Goal: Task Accomplishment & Management: Manage account settings

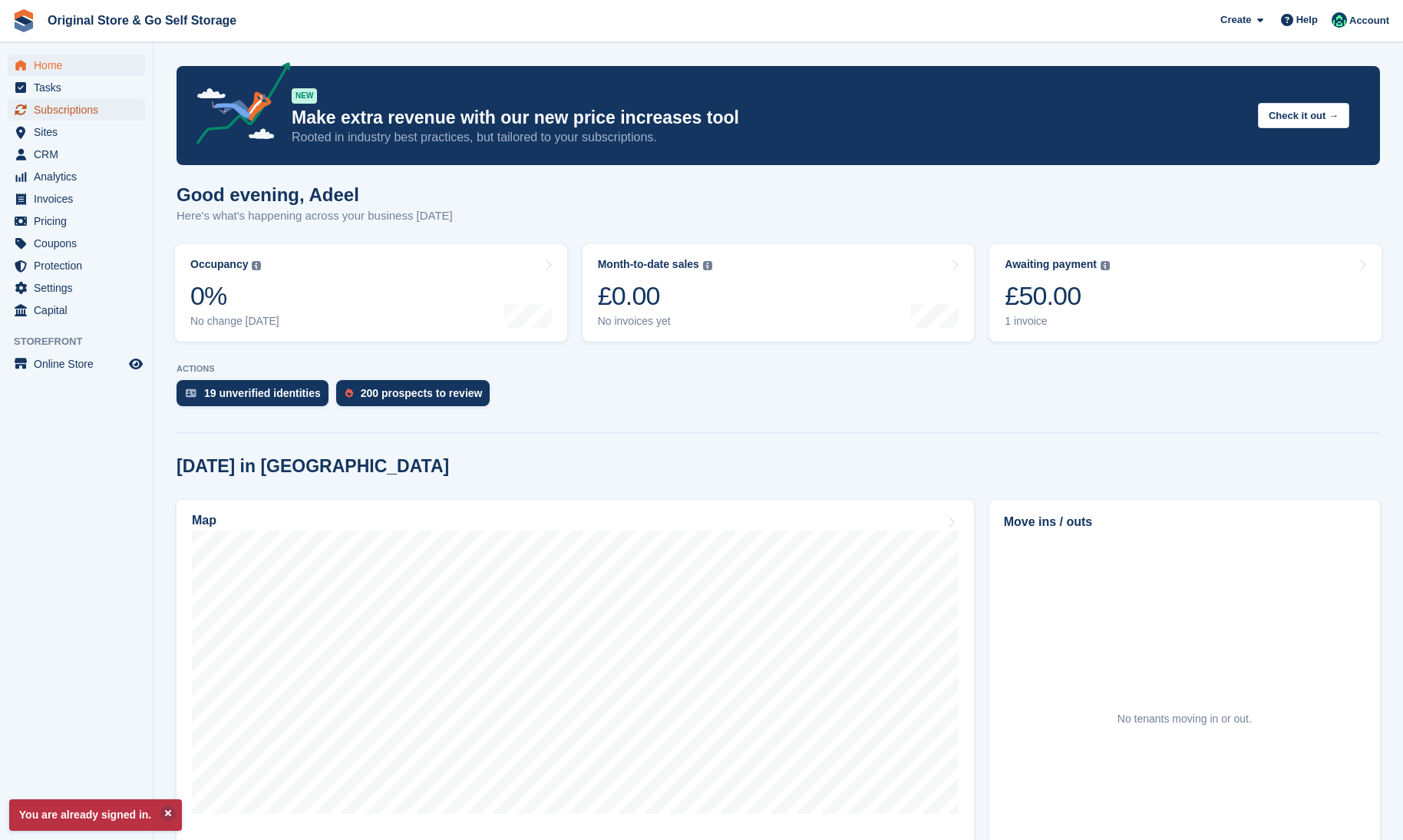
click at [64, 115] on span "Subscriptions" at bounding box center [79, 109] width 92 height 21
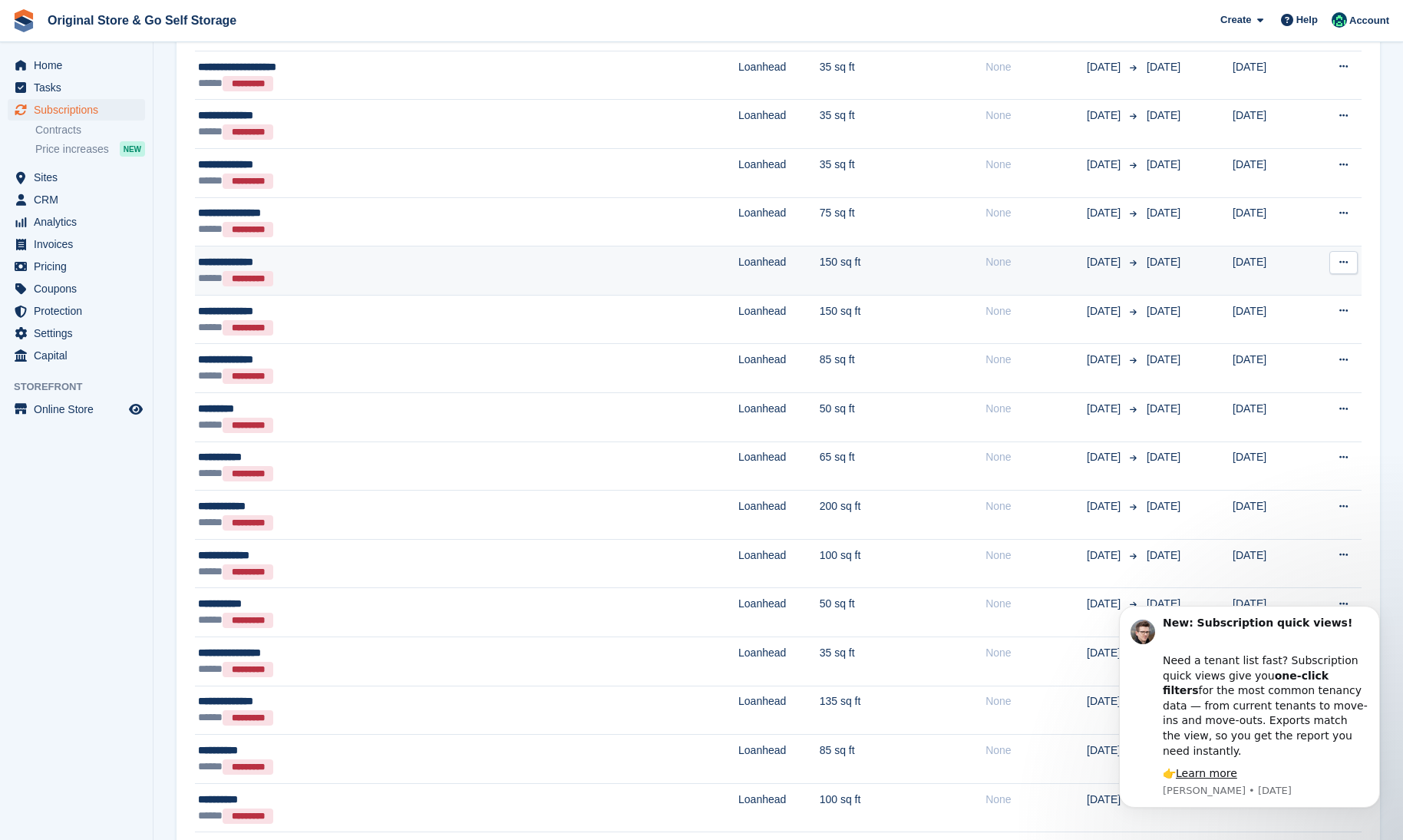
scroll to position [1918, 0]
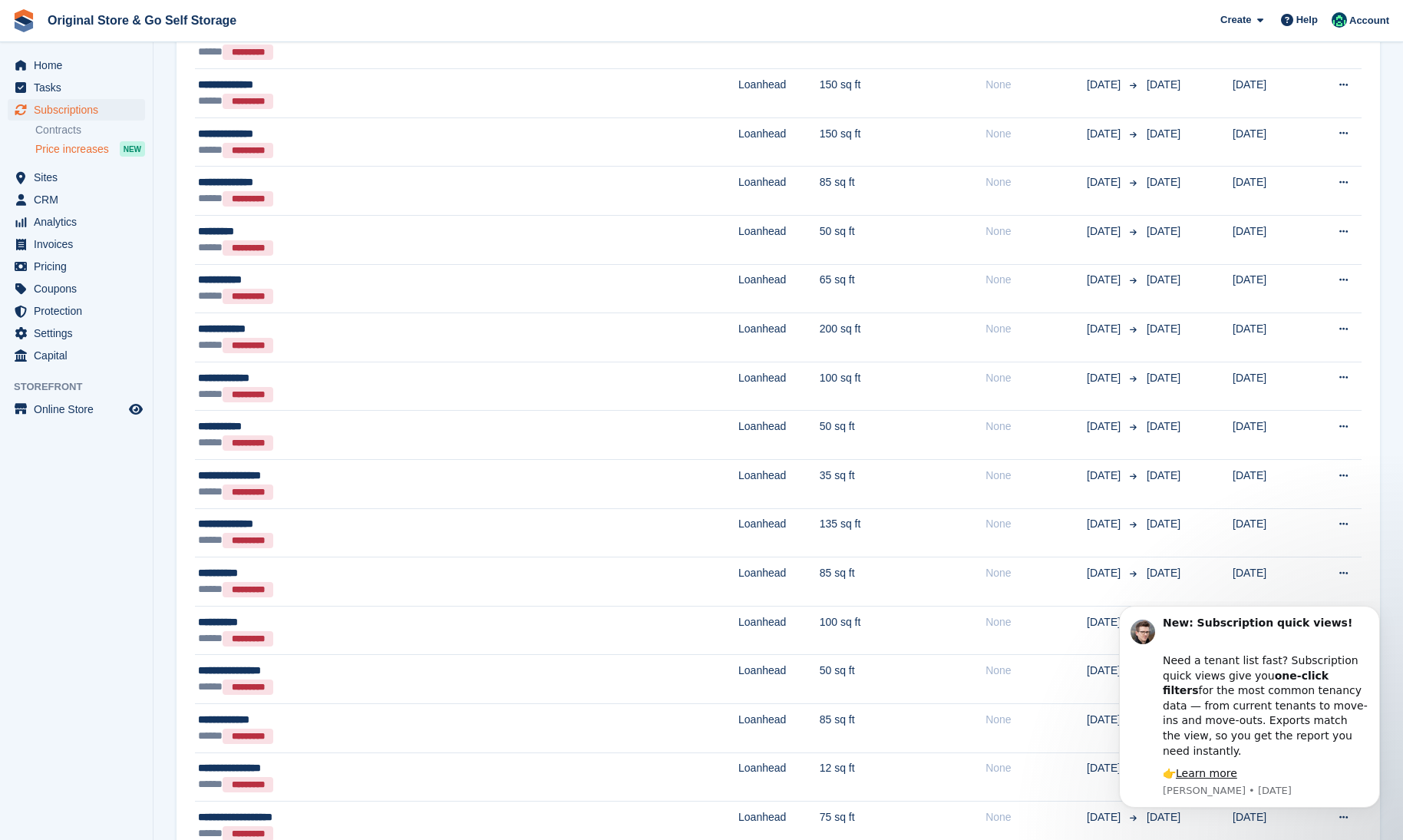
click at [101, 155] on span "Price increases" at bounding box center [72, 148] width 74 height 14
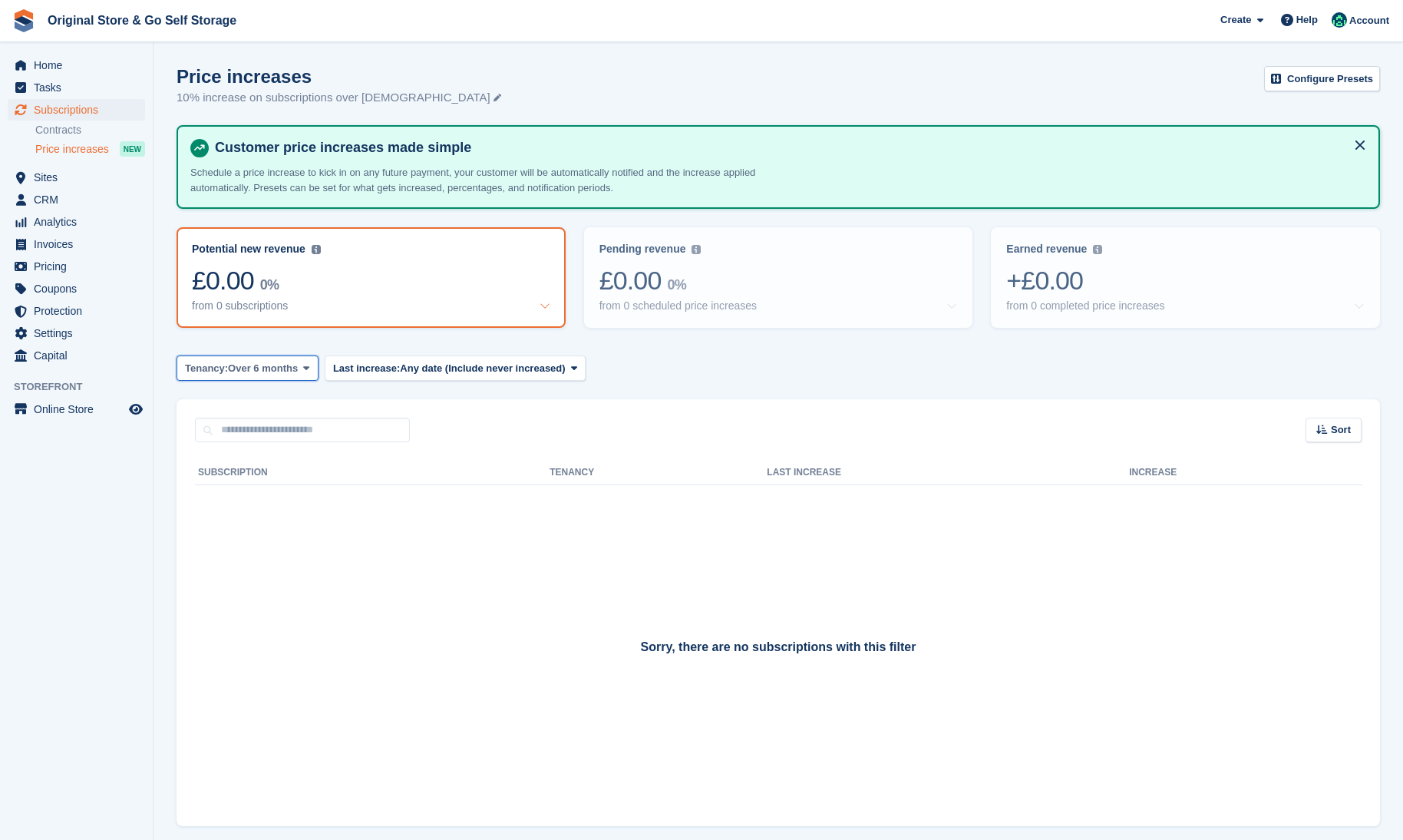
click at [287, 368] on span "Over 6 months" at bounding box center [262, 368] width 70 height 15
click at [282, 404] on link "Any length" at bounding box center [251, 404] width 134 height 28
click at [431, 373] on span "Any date (Include never increased)" at bounding box center [464, 368] width 165 height 15
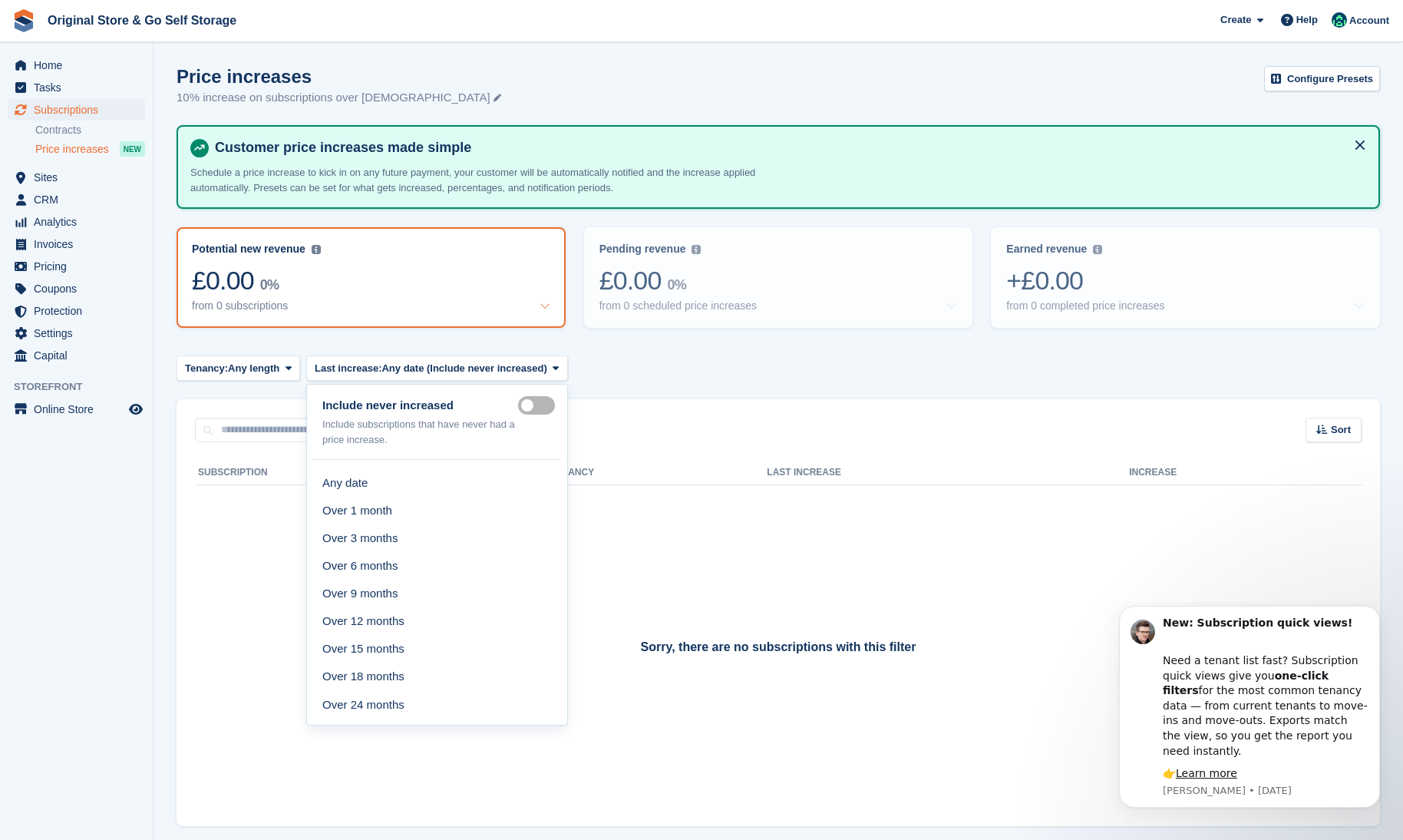
click at [645, 396] on turbo-frame "Price increases 10% increase on subscriptions over 6 months old Configure Prese…" at bounding box center [778, 466] width 1204 height 801
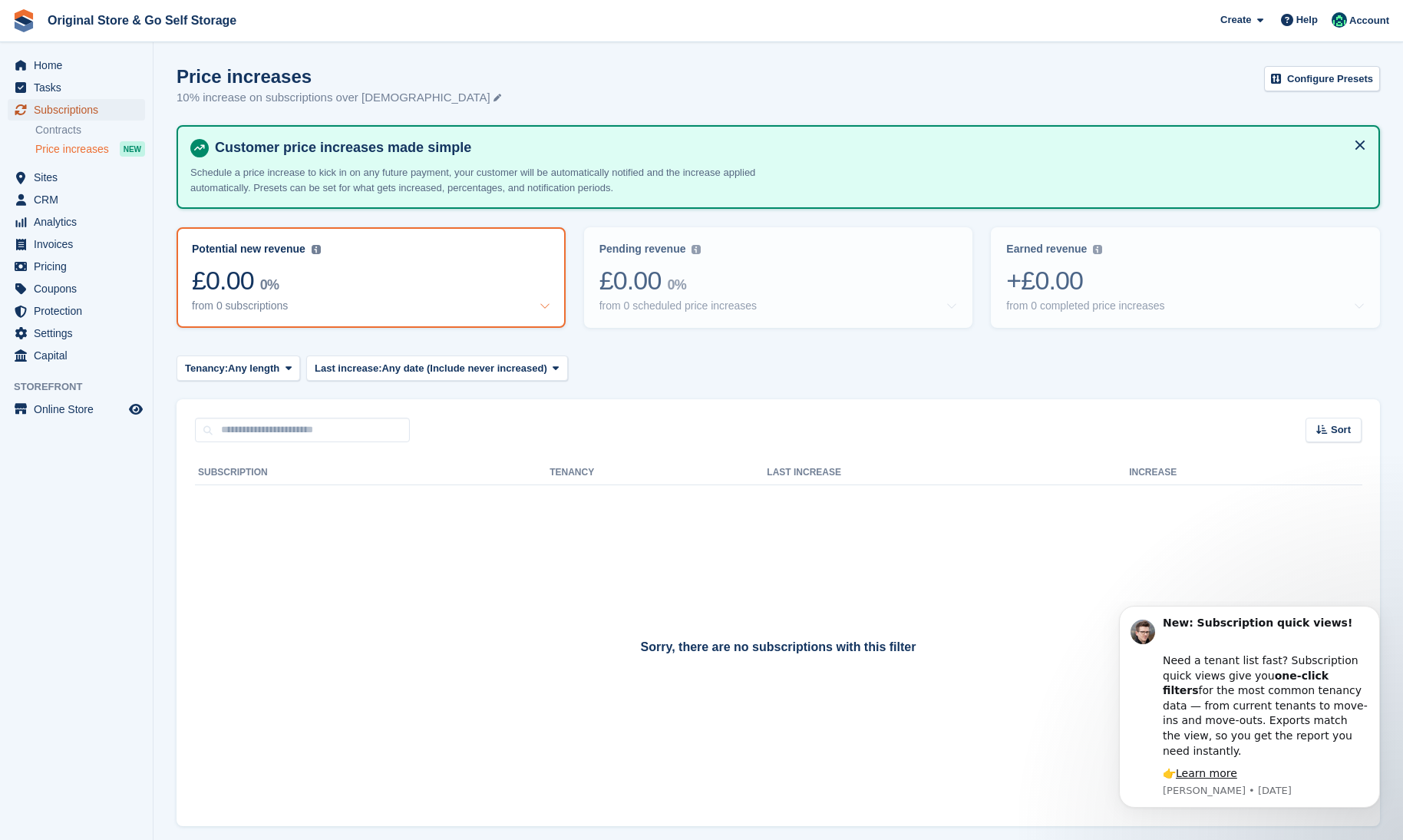
click at [73, 115] on span "Subscriptions" at bounding box center [79, 109] width 92 height 21
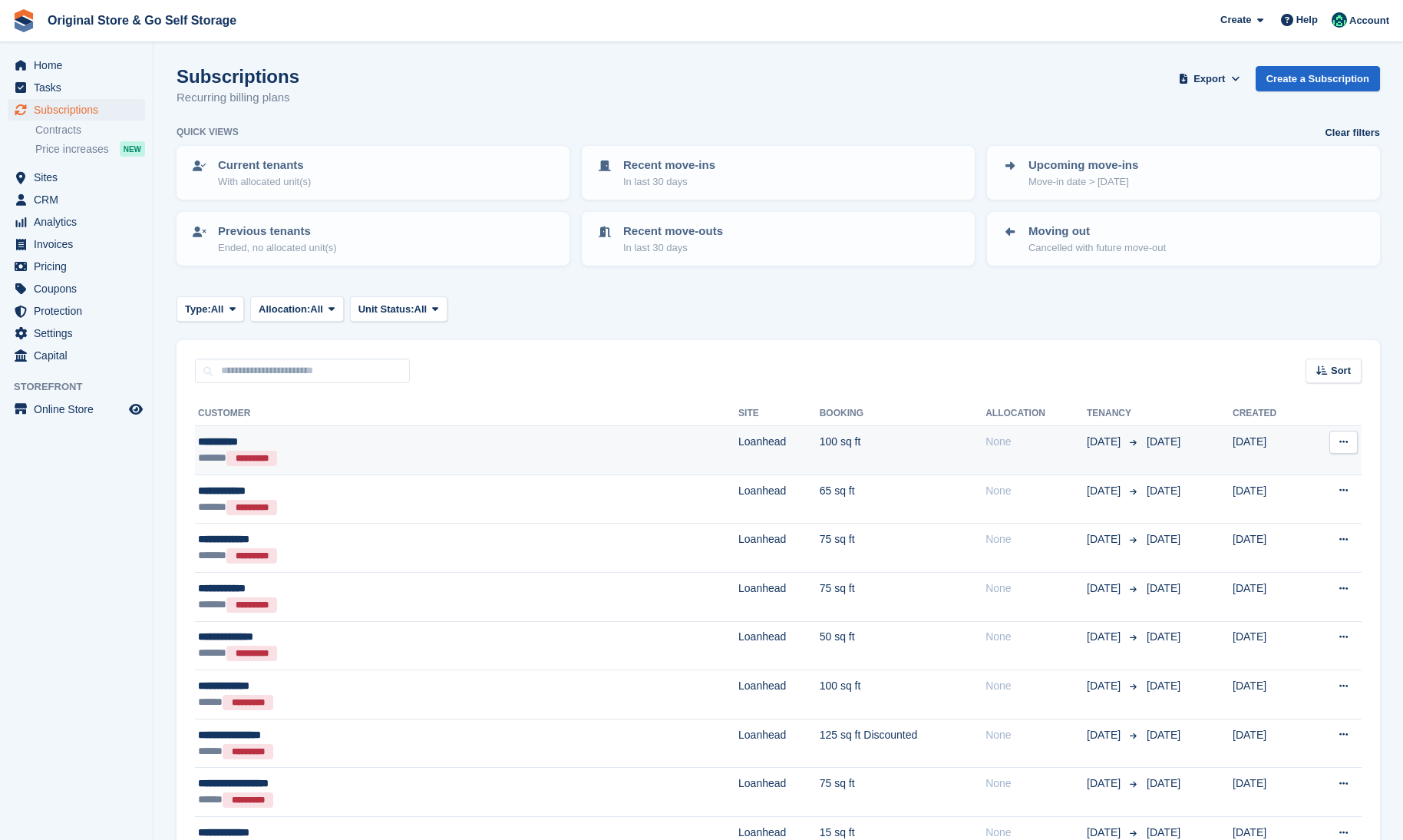
click at [413, 447] on div "**********" at bounding box center [357, 441] width 318 height 16
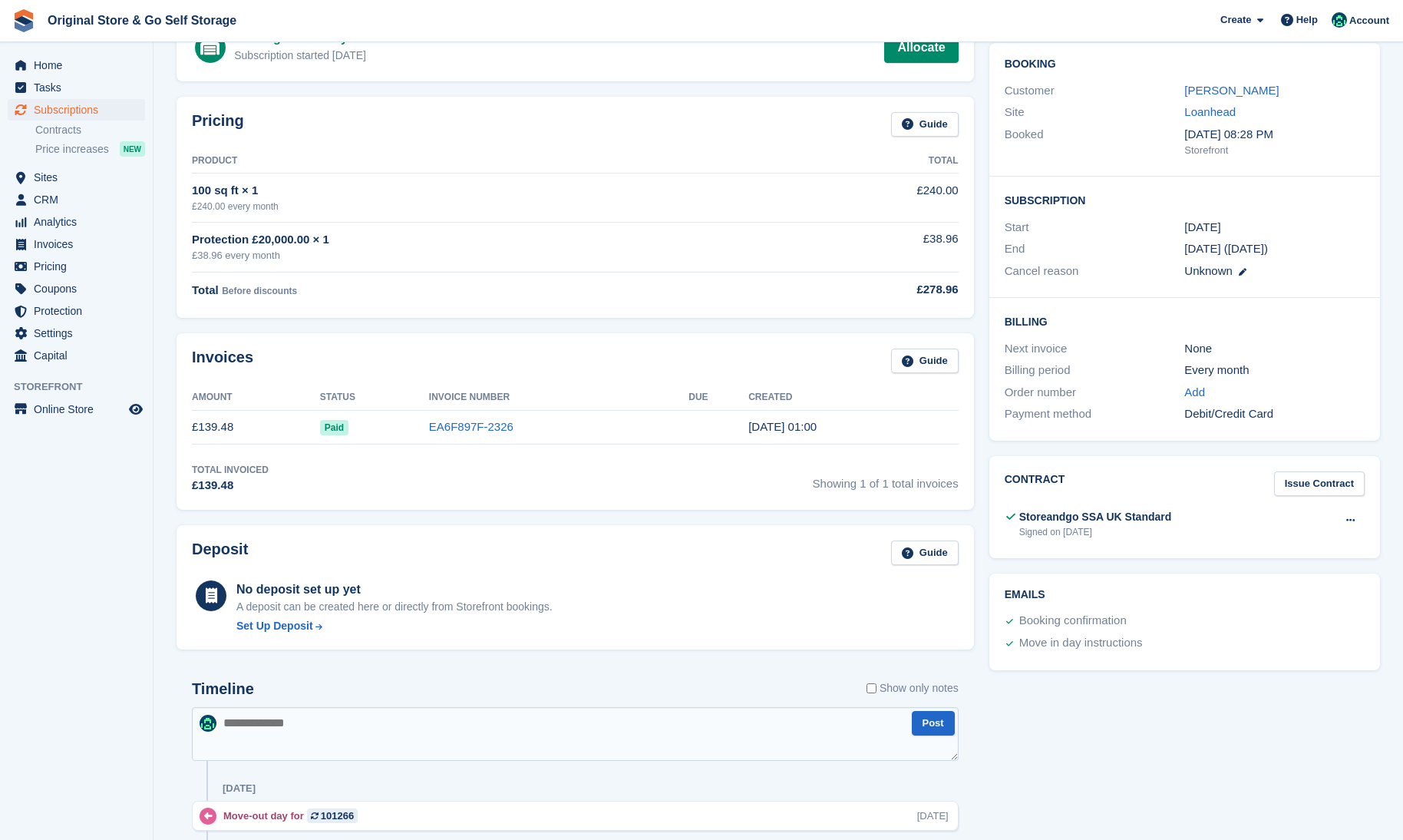
scroll to position [153, 0]
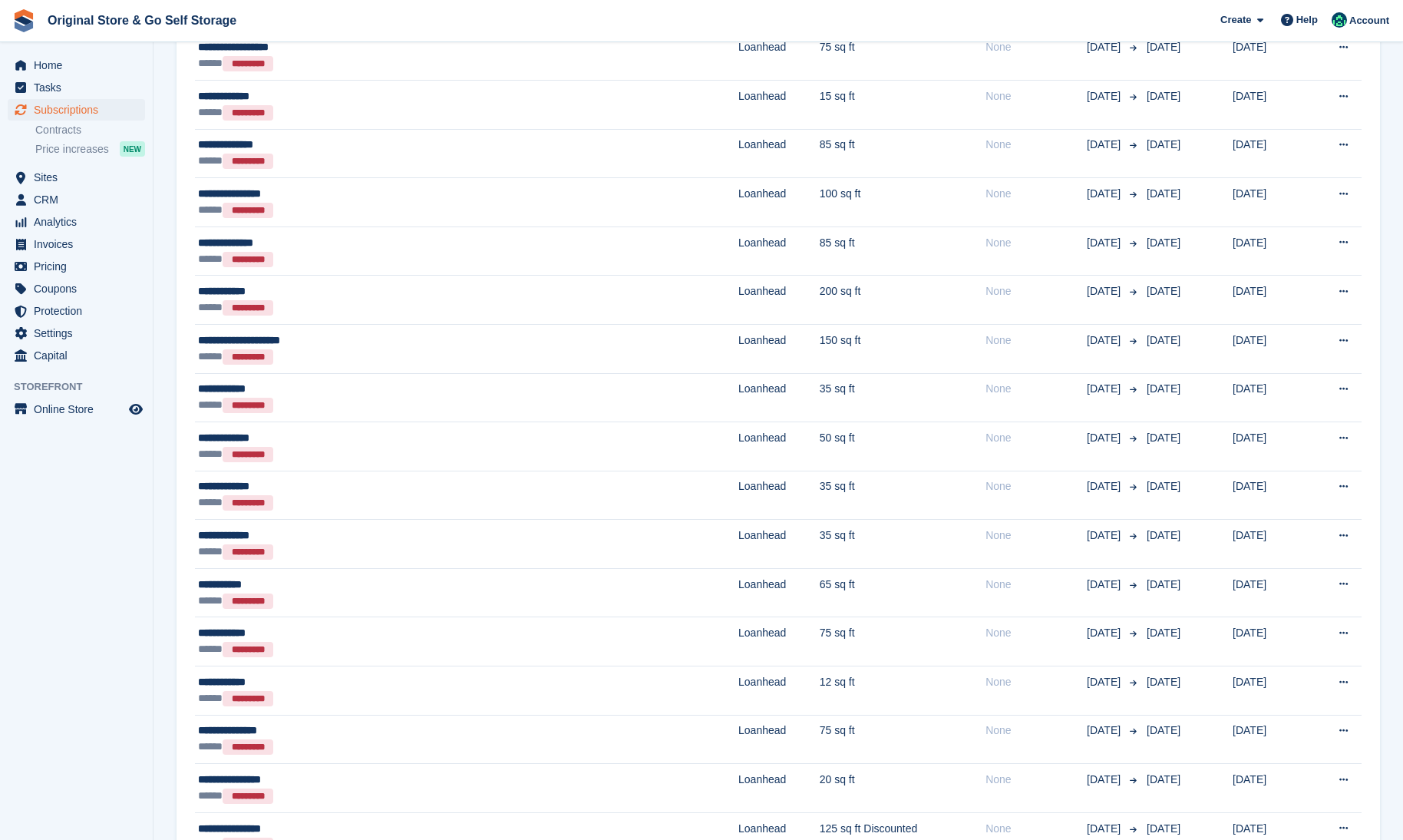
scroll to position [767, 0]
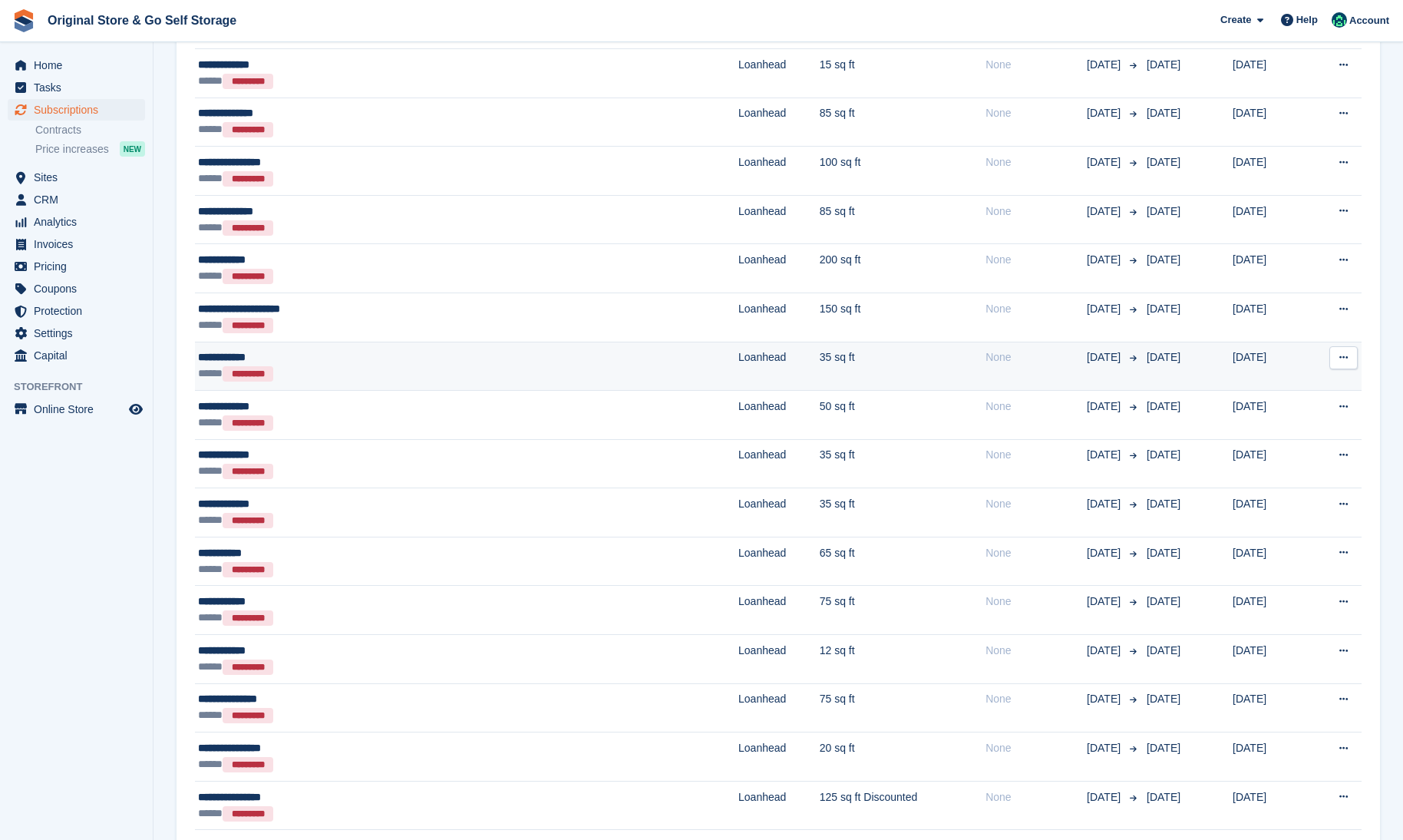
click at [402, 377] on div "***** *********" at bounding box center [357, 373] width 318 height 16
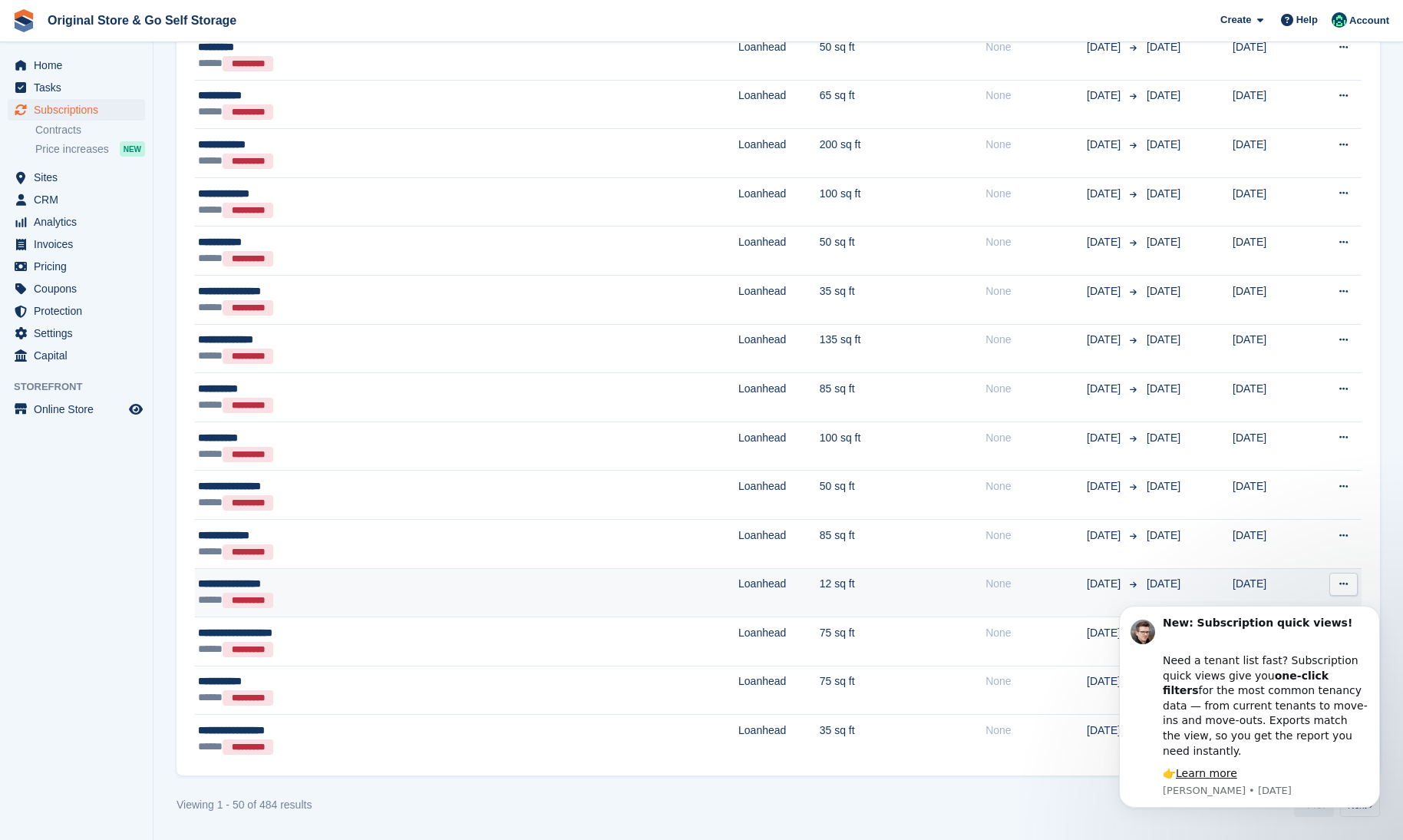
click at [415, 604] on div "***** *********" at bounding box center [357, 599] width 318 height 16
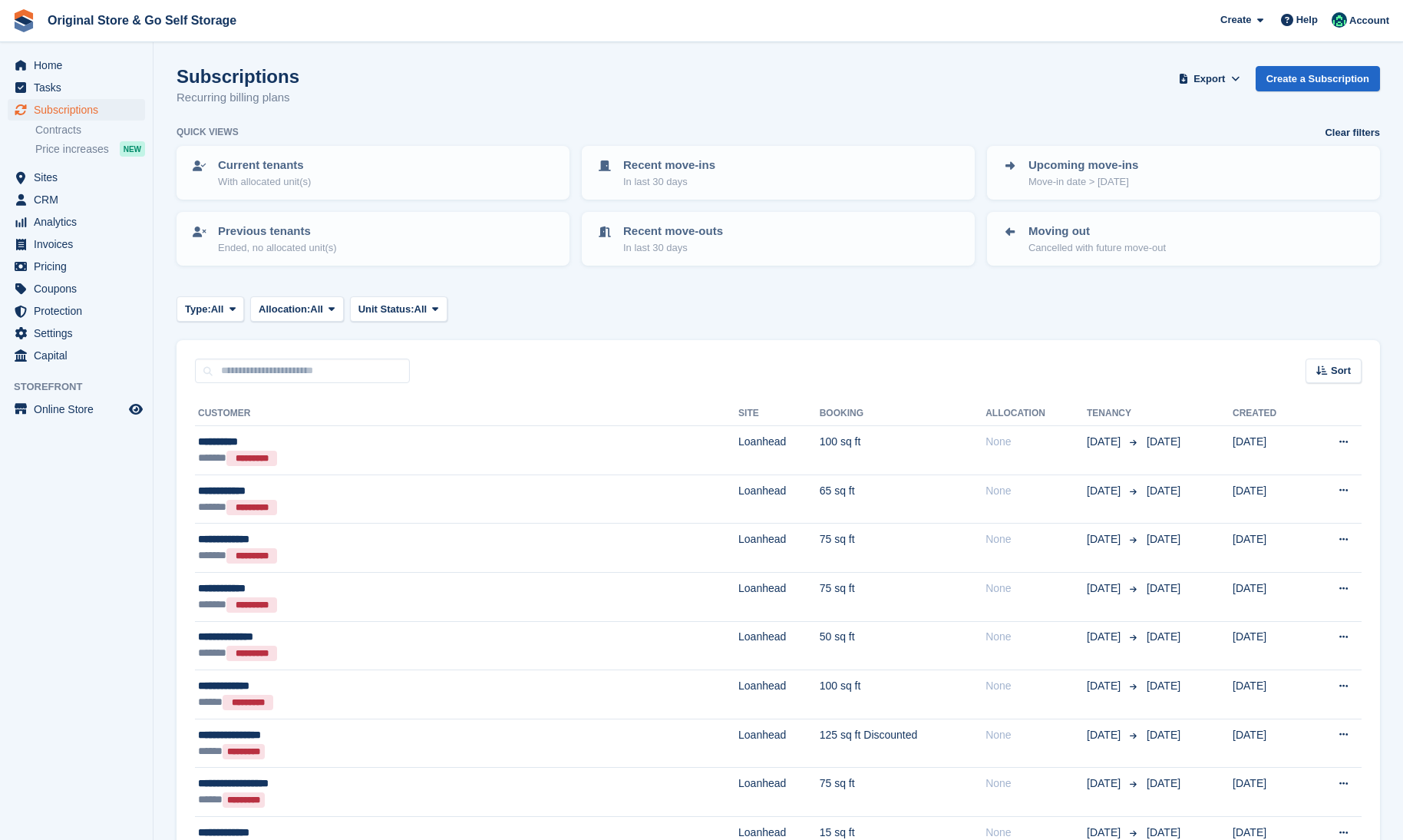
scroll to position [2103, 0]
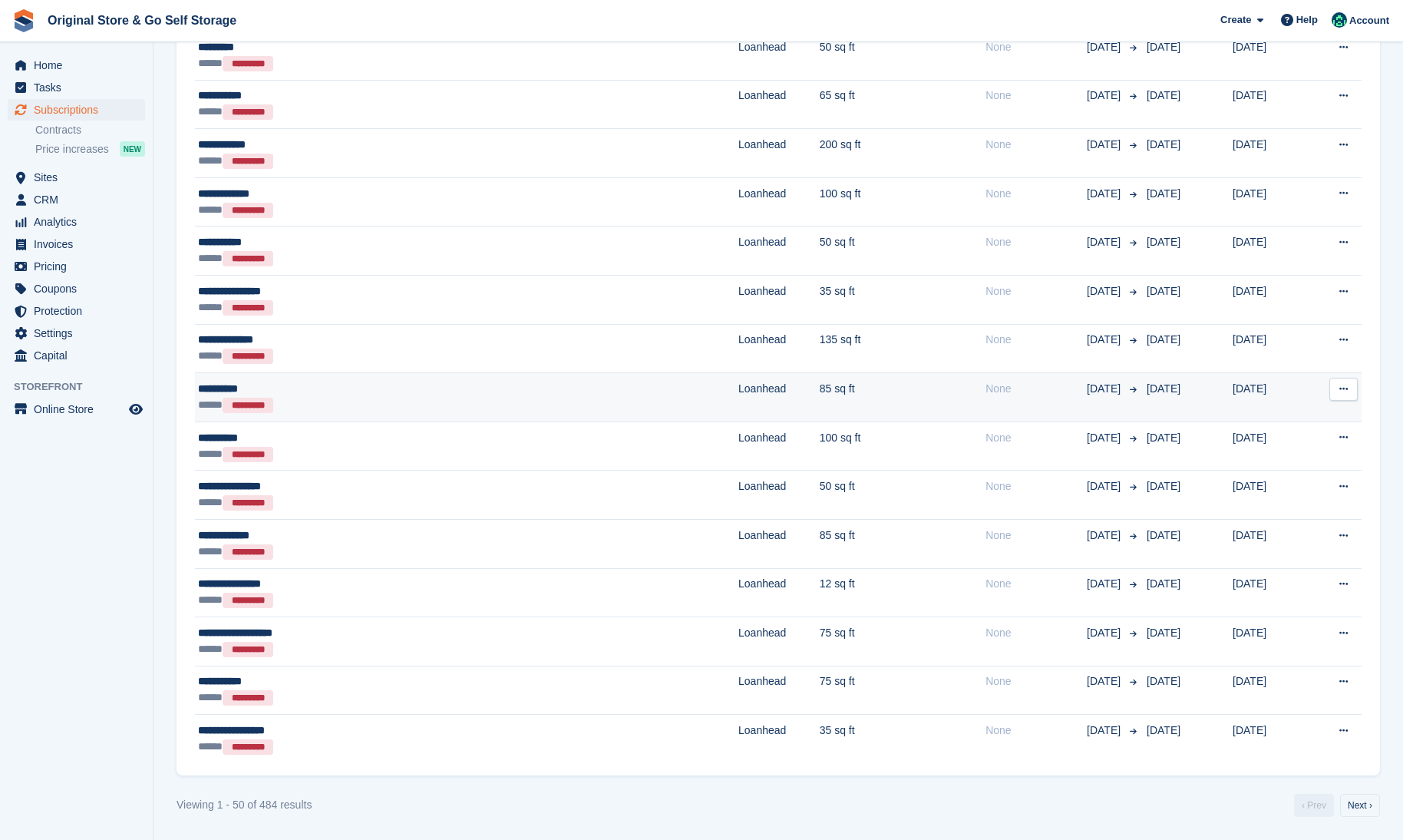
click at [434, 402] on div "***** *********" at bounding box center [357, 405] width 318 height 16
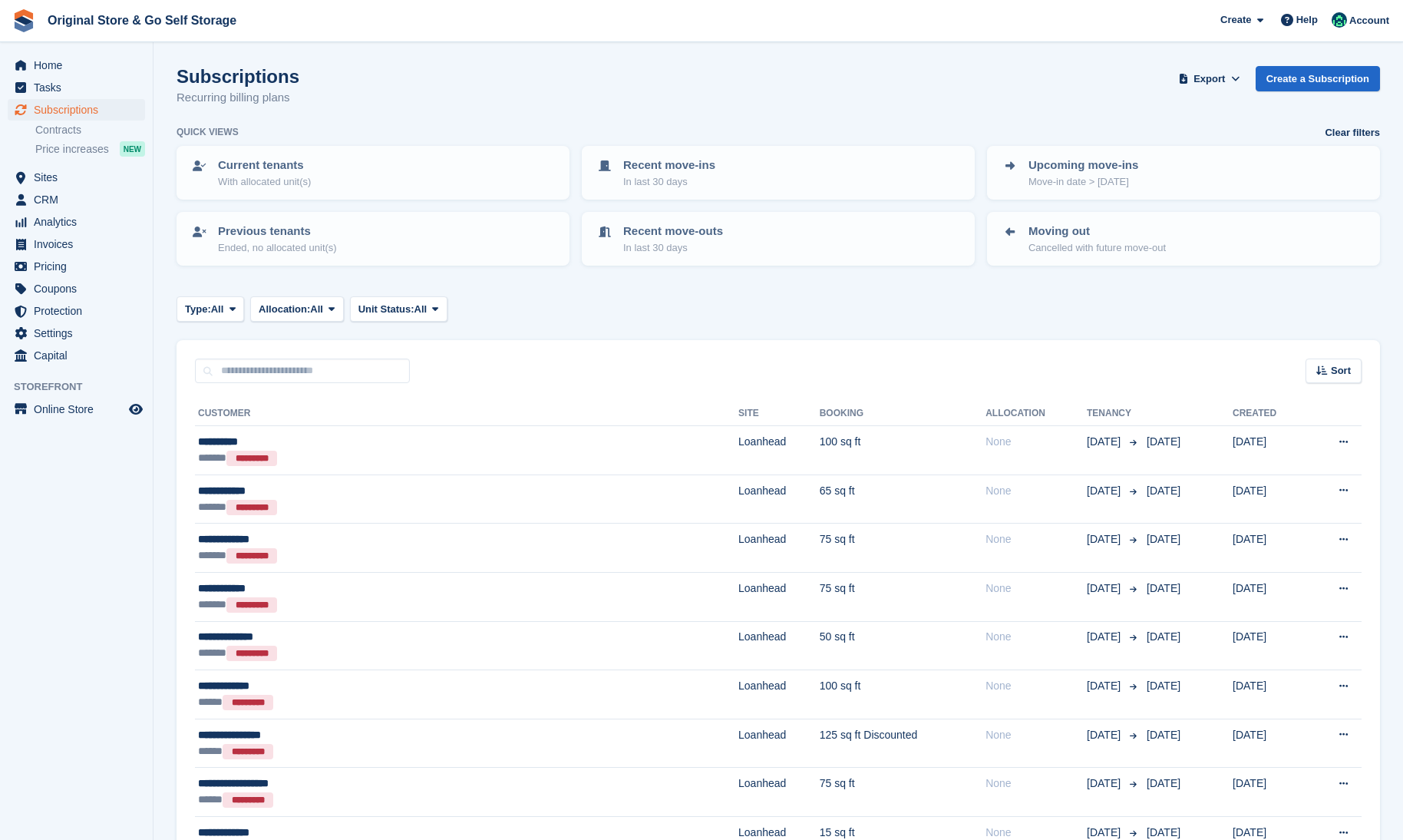
scroll to position [2103, 0]
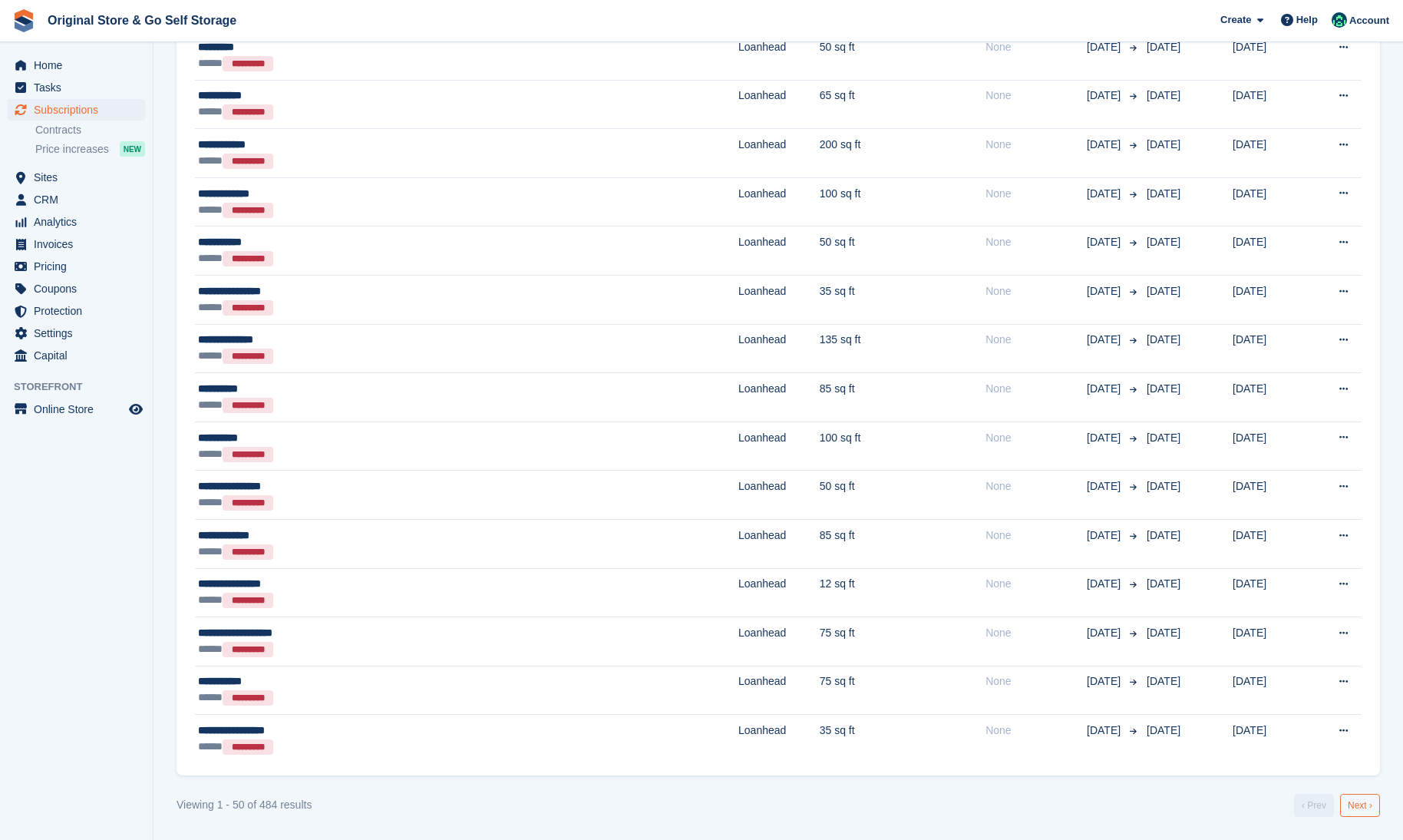
click at [1364, 808] on link "Next ›" at bounding box center [1361, 805] width 40 height 23
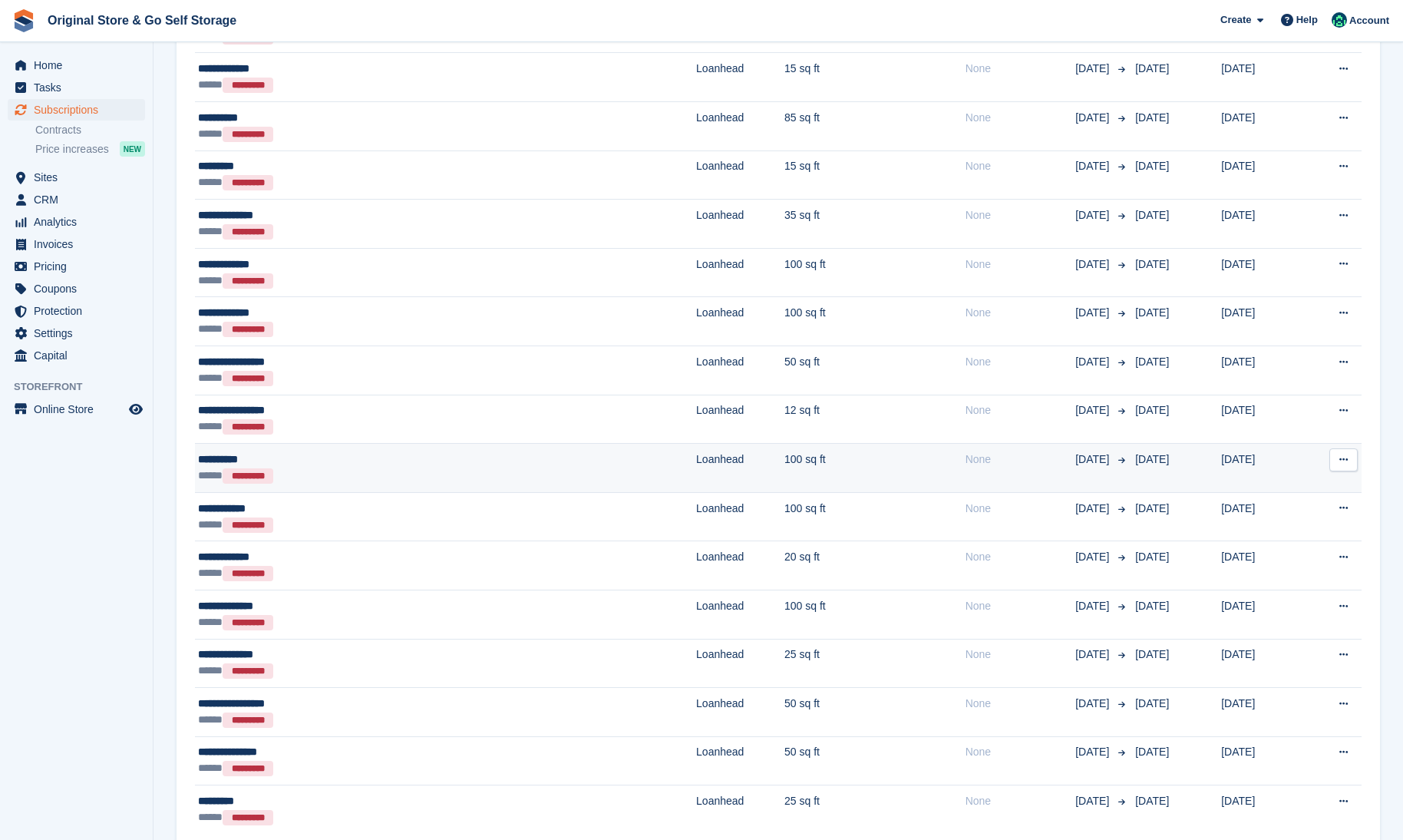
scroll to position [2026, 0]
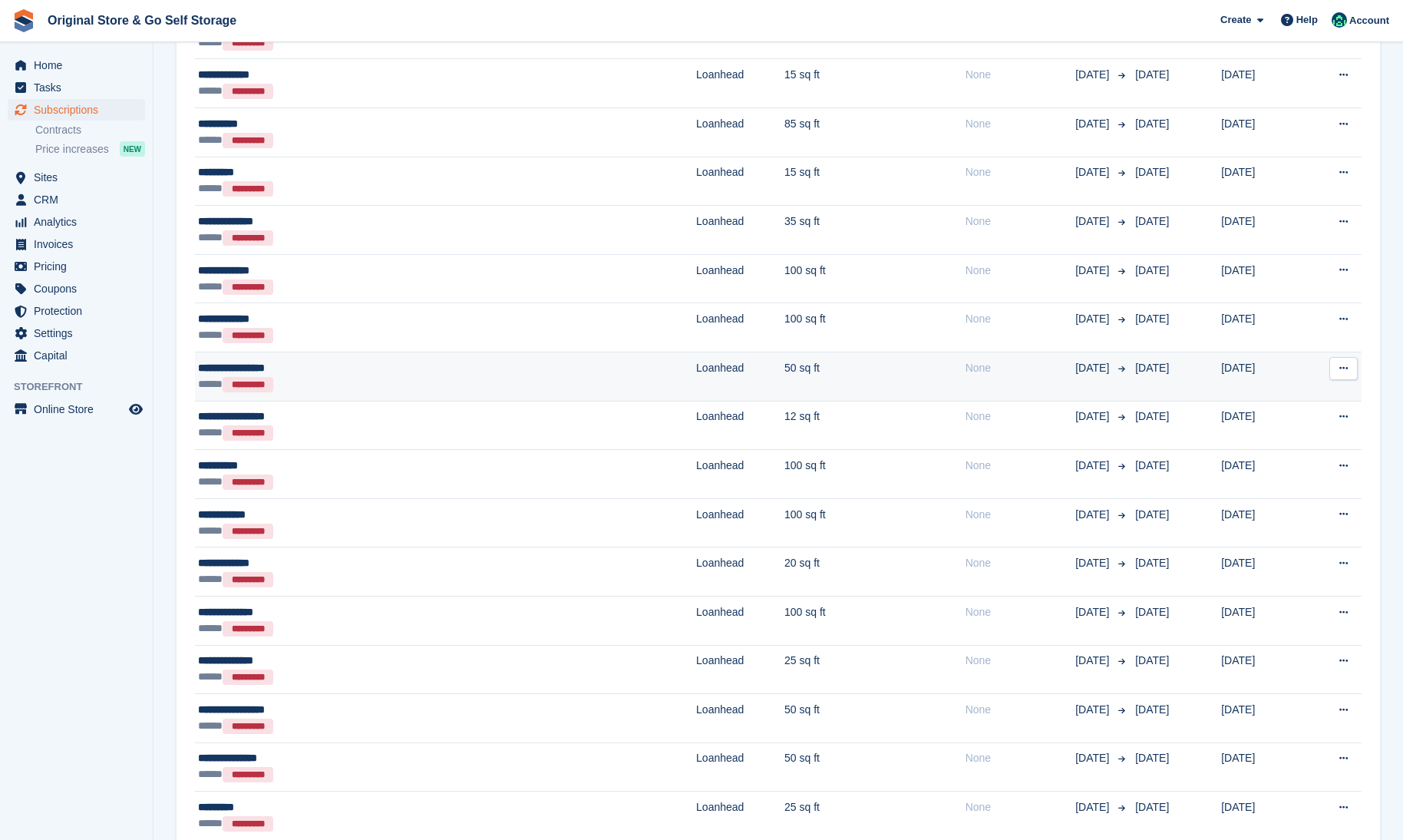
click at [362, 382] on div "***** *********" at bounding box center [332, 384] width 269 height 16
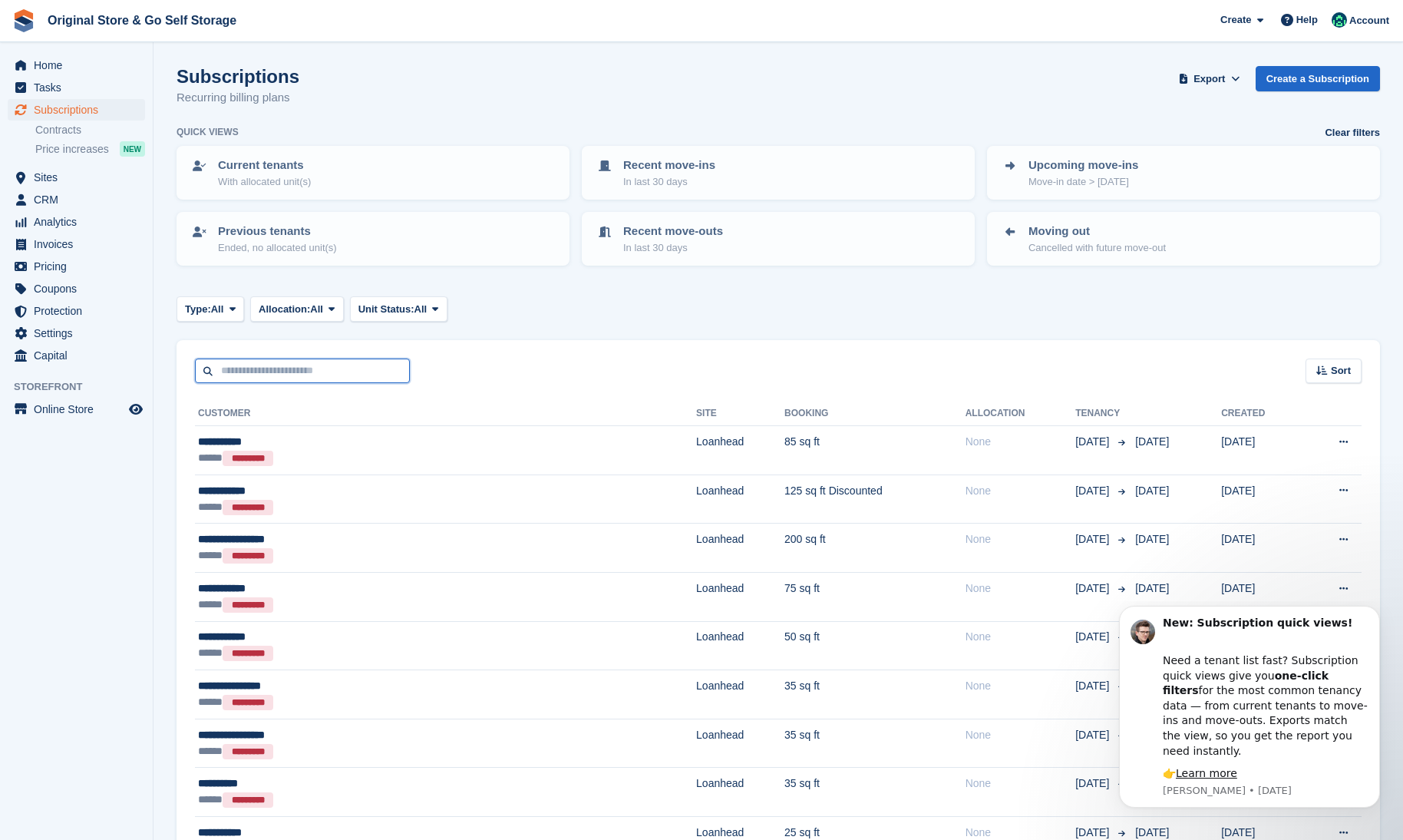
click at [332, 366] on input "text" at bounding box center [302, 371] width 215 height 25
type input "****"
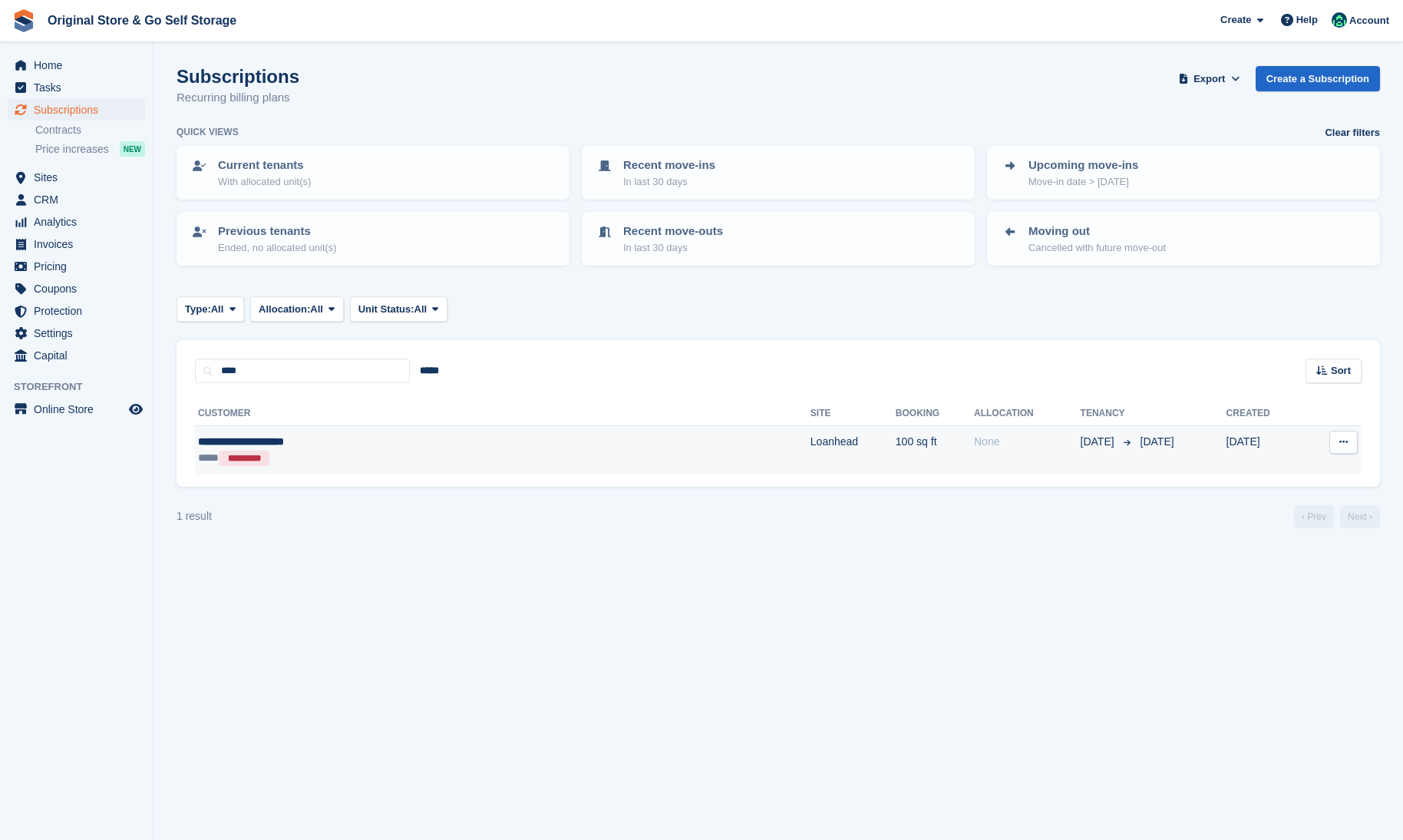
click at [335, 460] on div "**** *********" at bounding box center [369, 457] width 343 height 16
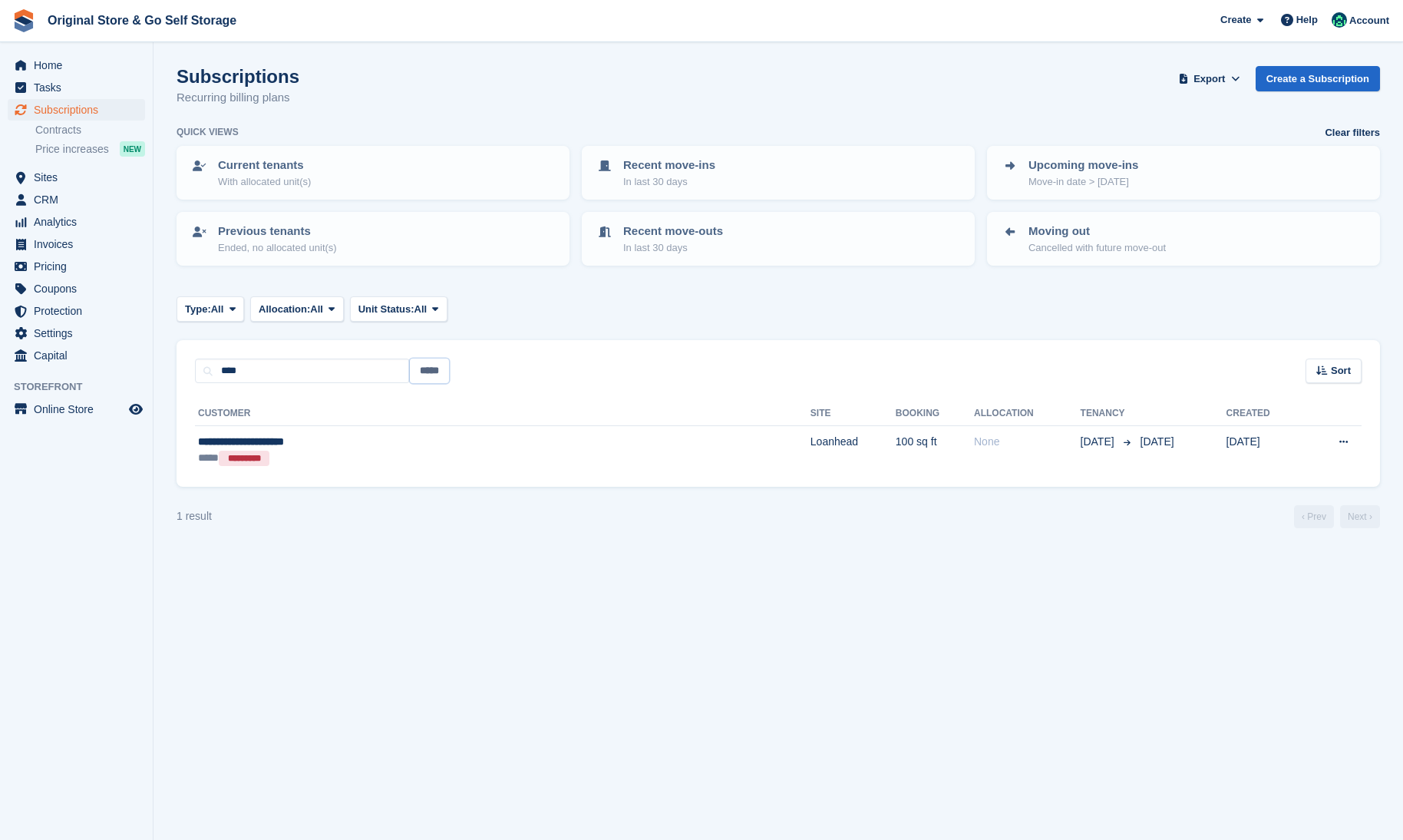
click at [417, 373] on input "*****" at bounding box center [429, 371] width 39 height 25
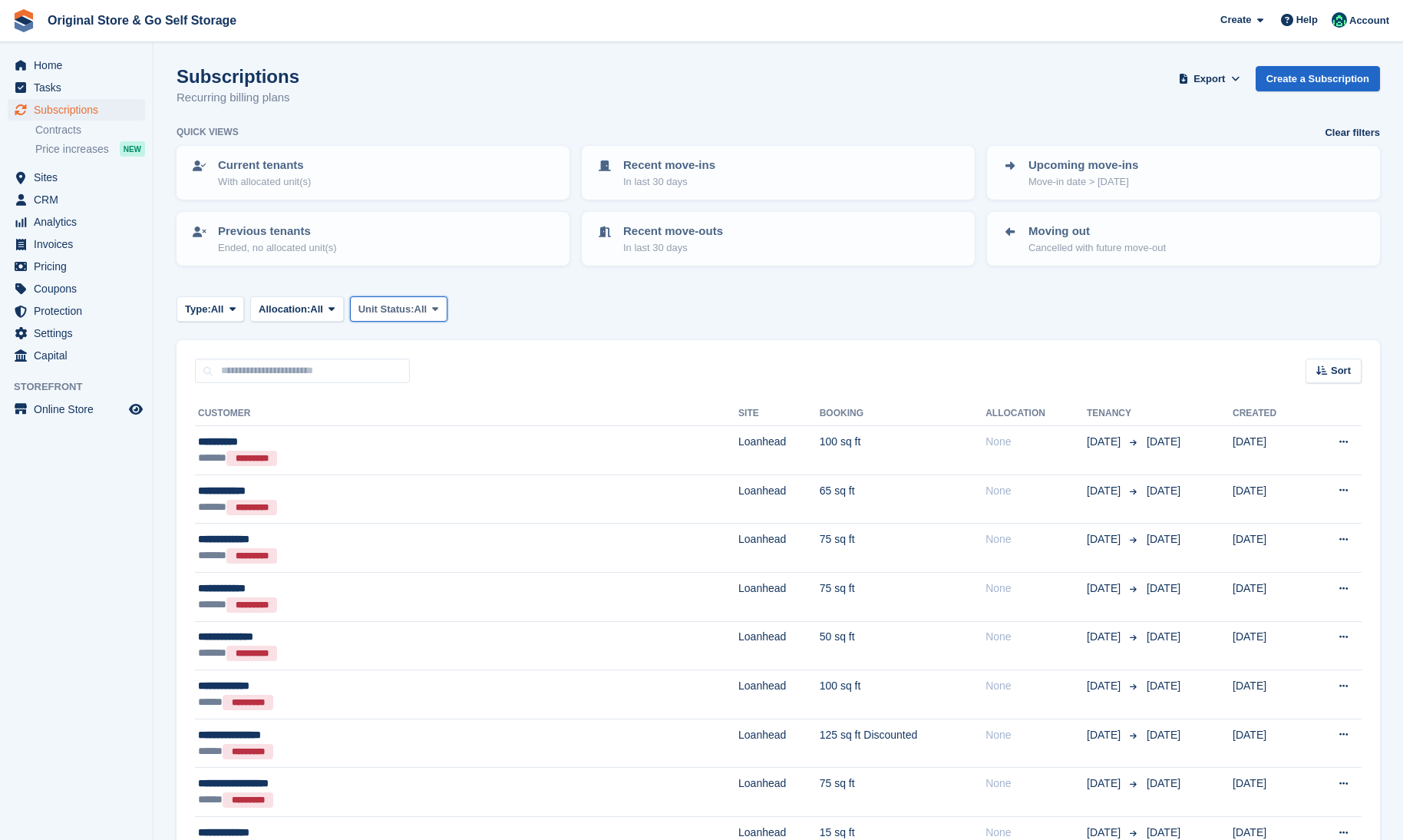
click at [398, 320] on button "Unit Status: All" at bounding box center [399, 309] width 98 height 25
click at [406, 312] on span "Unit Status:" at bounding box center [387, 309] width 56 height 15
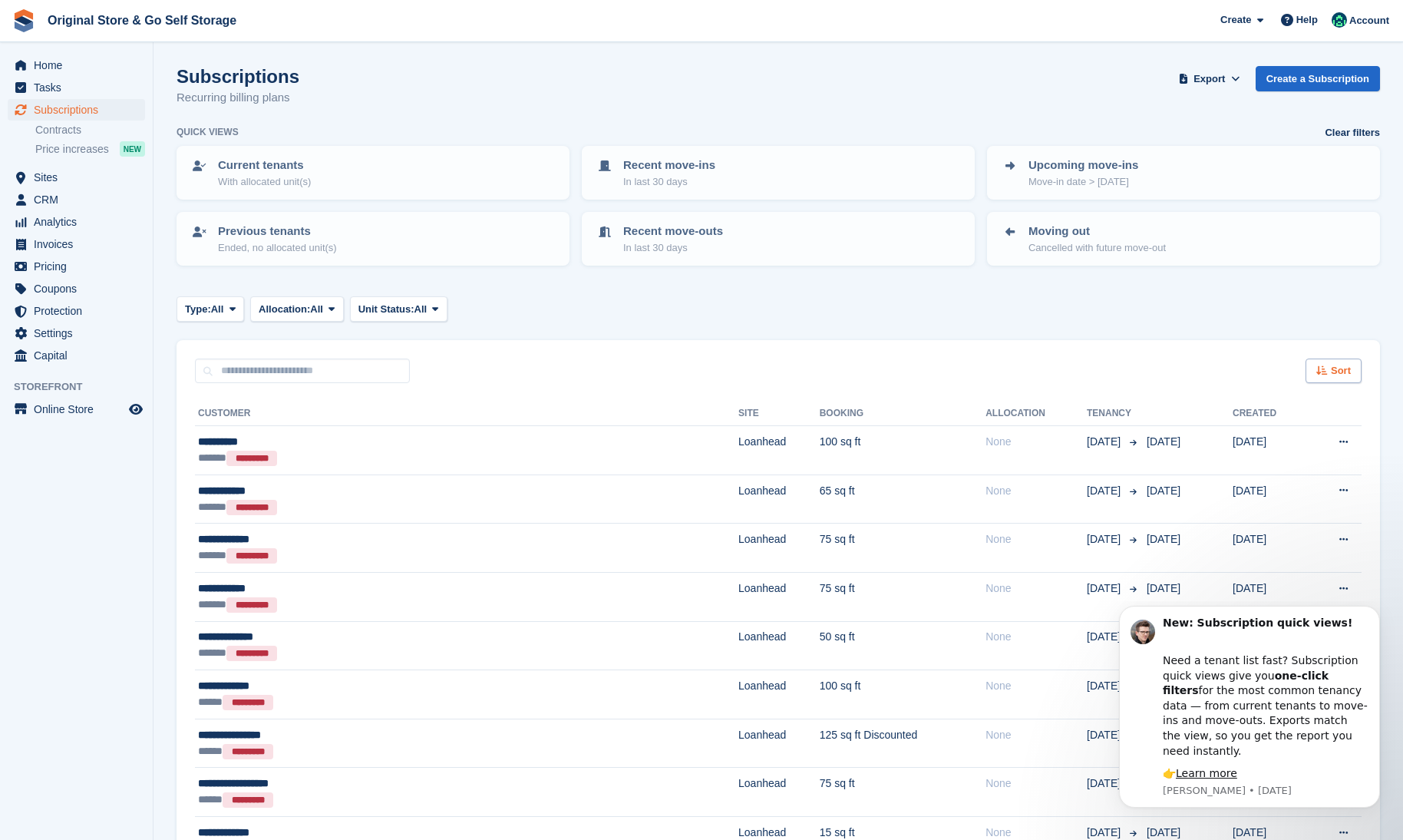
click at [1359, 372] on div "Sort" at bounding box center [1333, 371] width 56 height 25
click at [1278, 484] on span "Move out date" at bounding box center [1273, 485] width 68 height 12
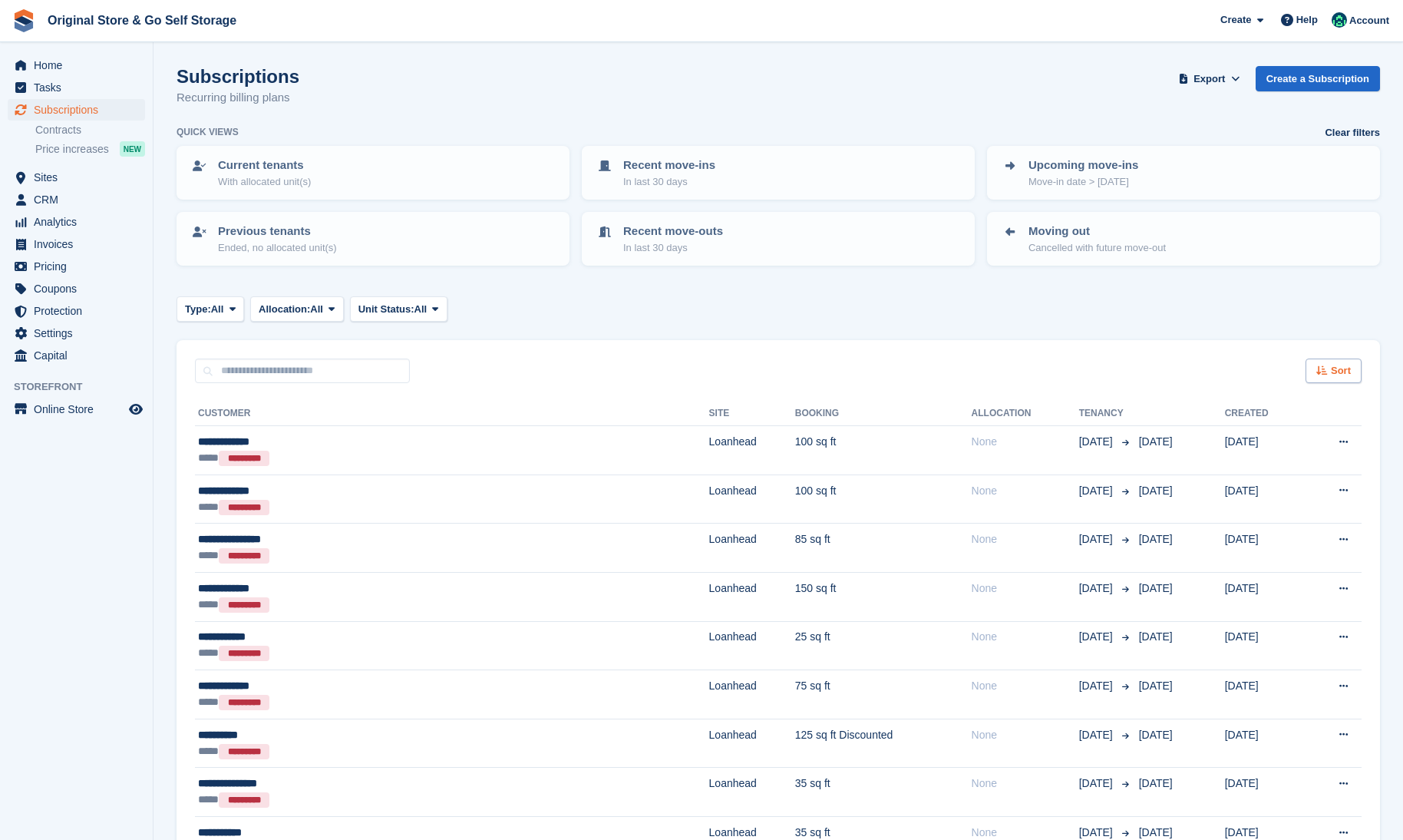
click at [1329, 378] on div "Sort" at bounding box center [1333, 371] width 56 height 25
click at [1286, 463] on span "Move in date" at bounding box center [1265, 466] width 61 height 12
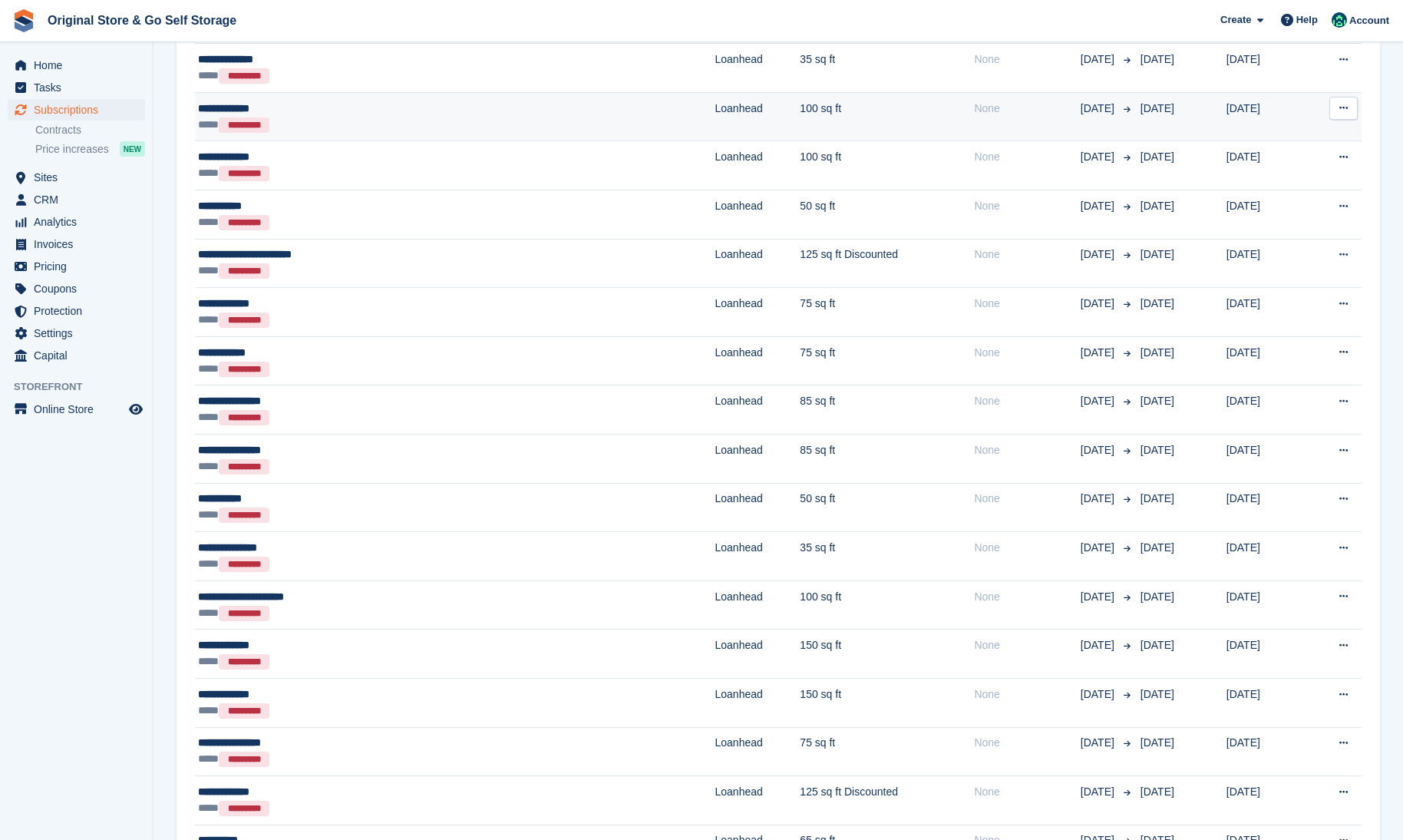
scroll to position [384, 0]
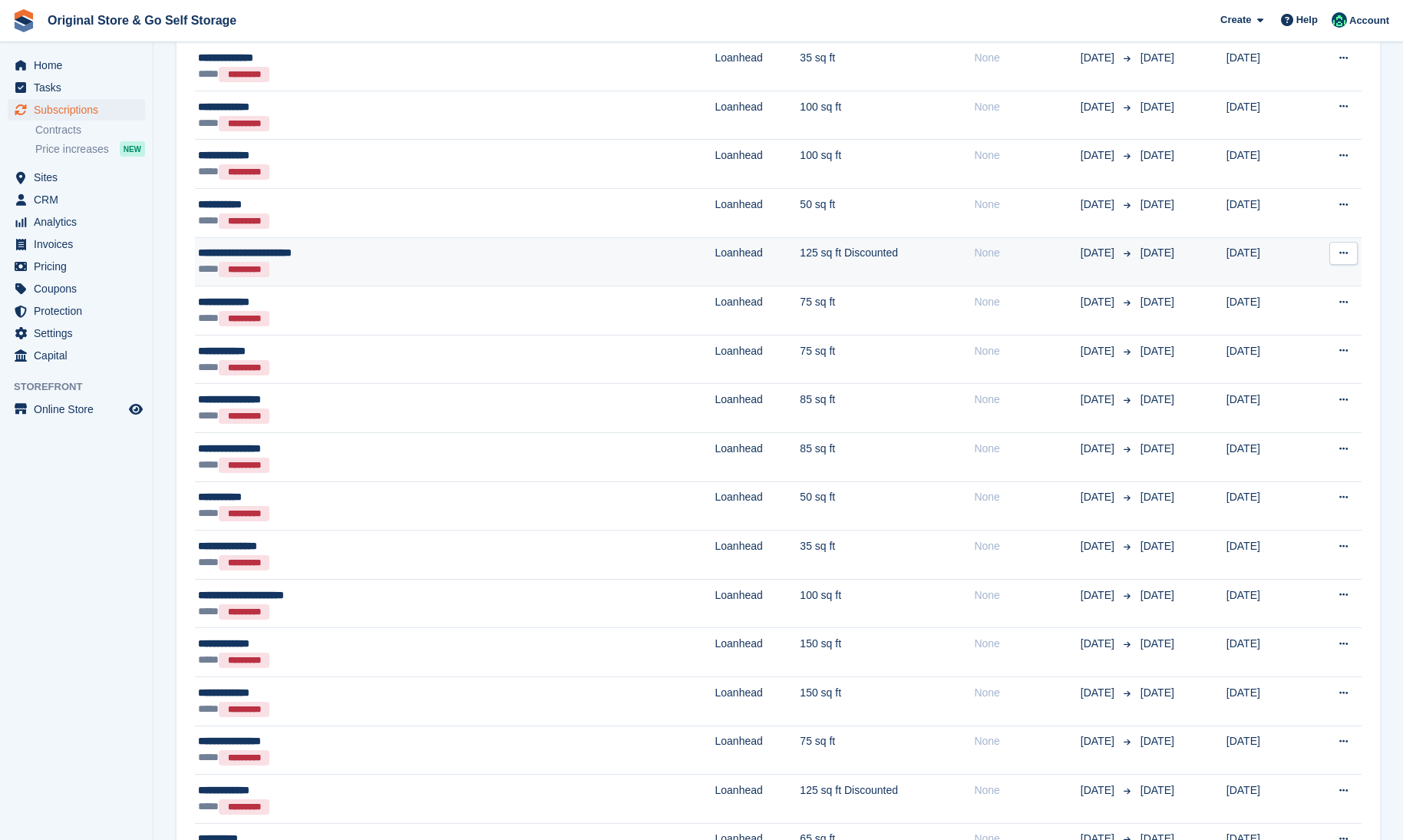
click at [390, 270] on div "**** *********" at bounding box center [343, 269] width 289 height 16
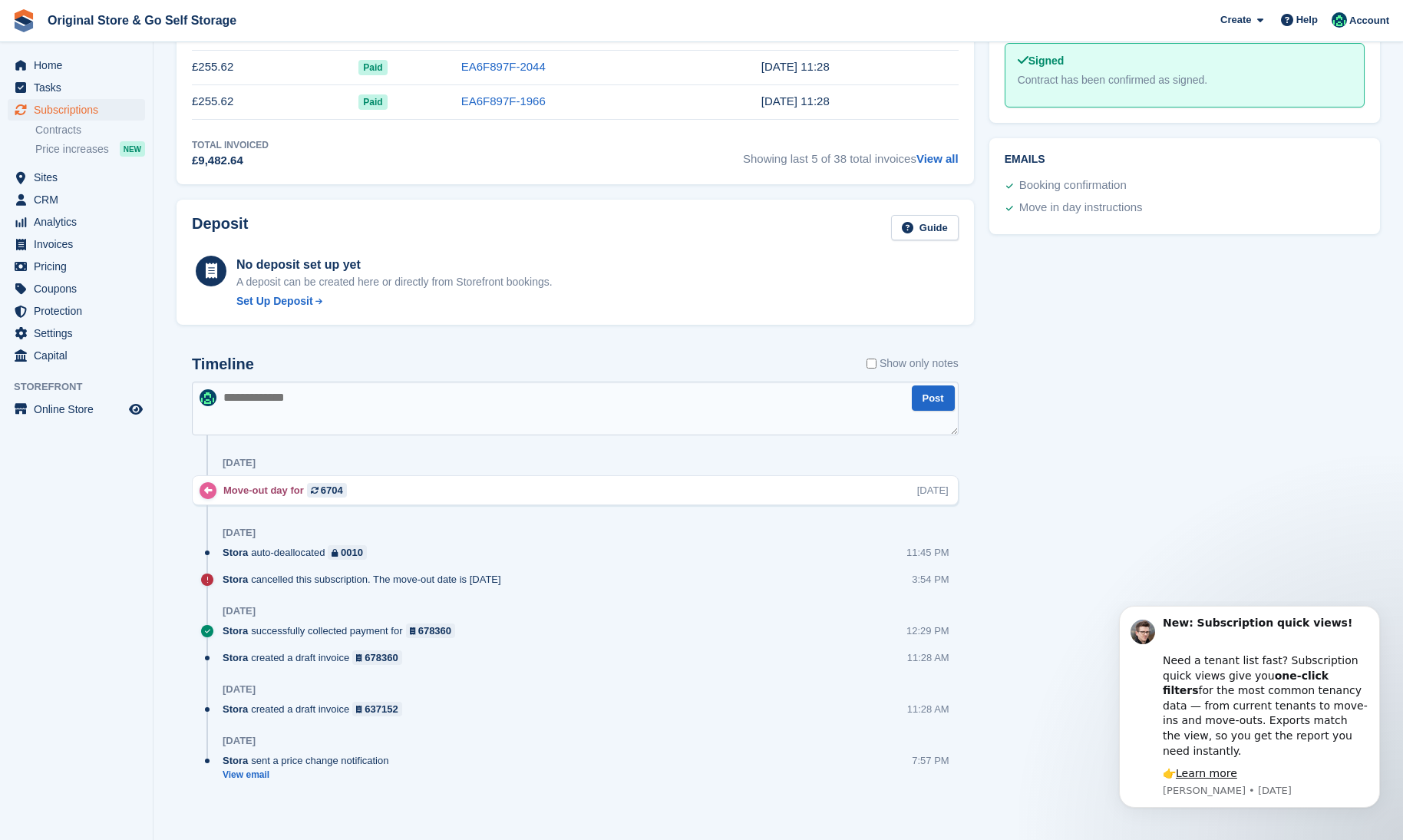
scroll to position [602, 0]
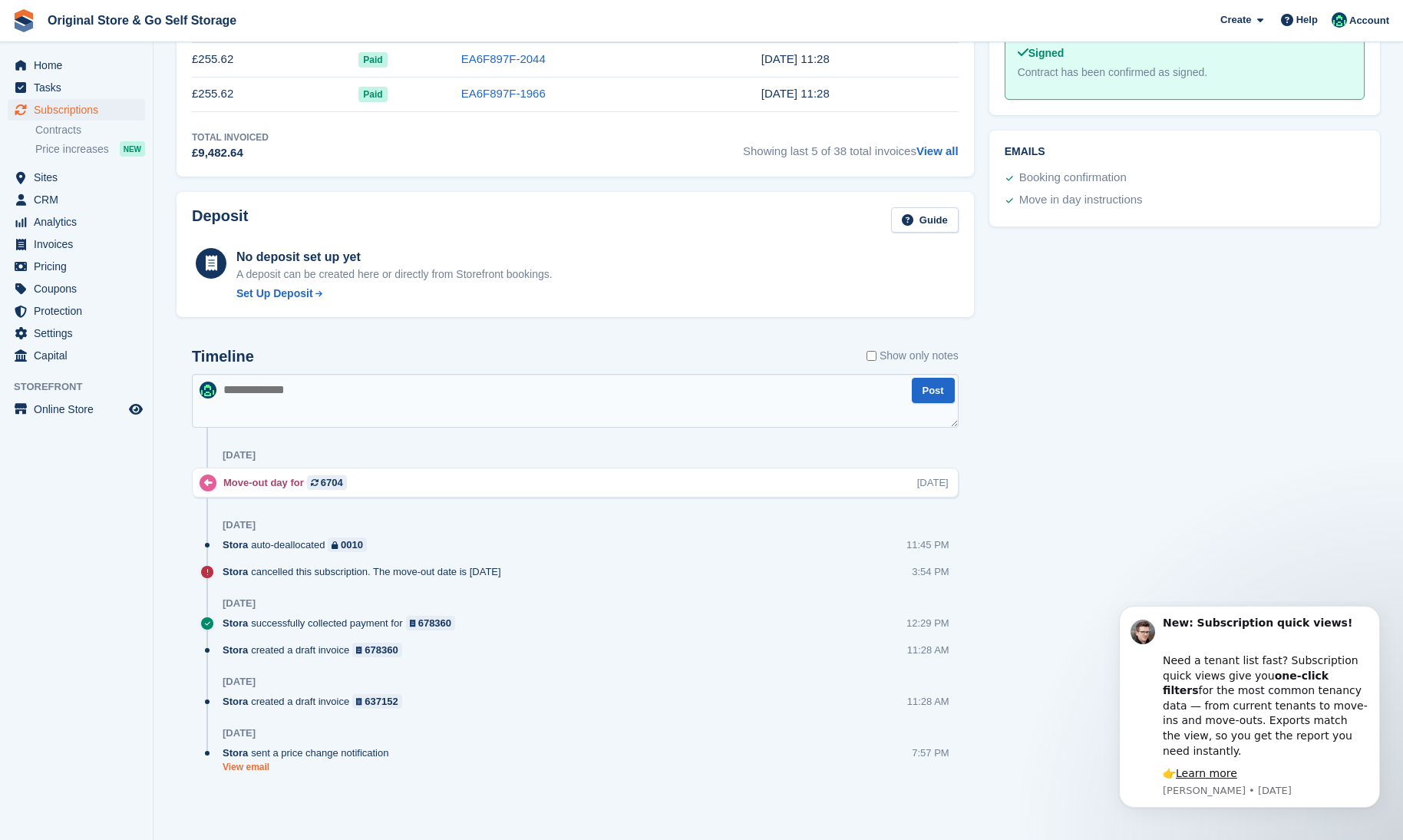
click at [257, 766] on link "View email" at bounding box center [309, 767] width 173 height 13
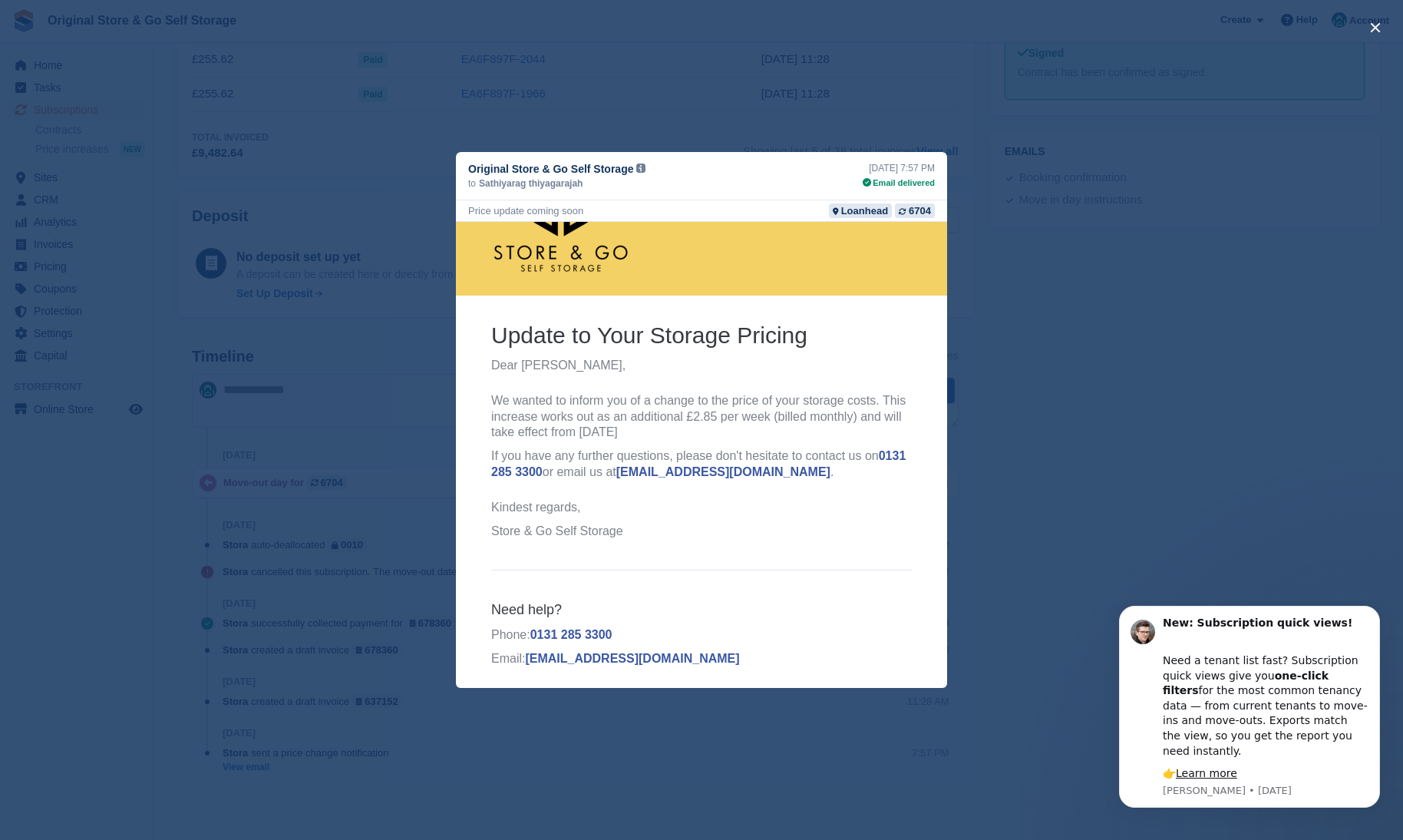
scroll to position [68, 0]
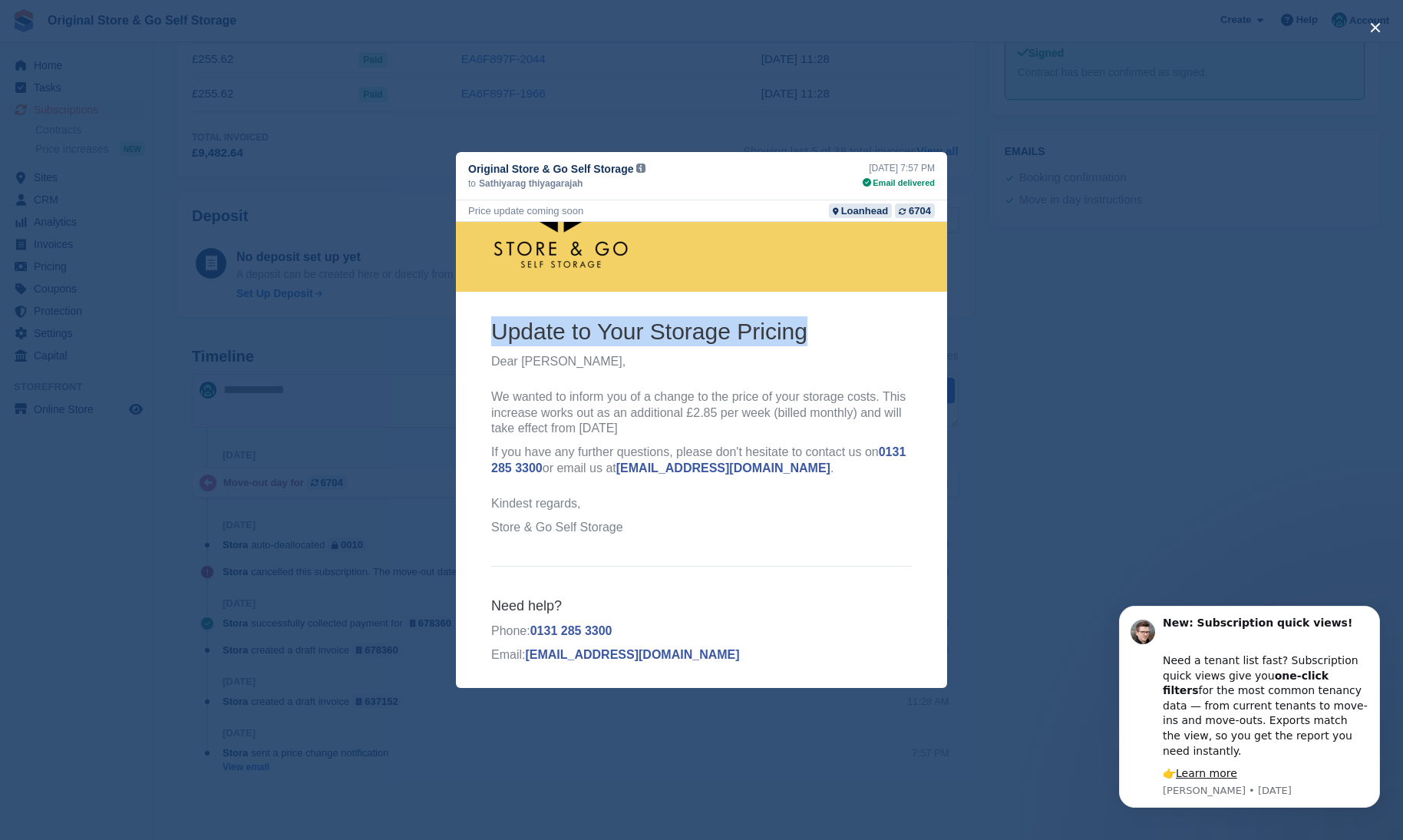
drag, startPoint x: 511, startPoint y: 332, endPoint x: 801, endPoint y: 338, distance: 290.1
click at [801, 338] on h2 "Update to Your Storage Pricing" at bounding box center [702, 330] width 421 height 30
copy h2 "Update to Your Storage Pricing"
click at [673, 426] on p "We wanted to inform you of a change to the price of your storage costs. This in…" at bounding box center [702, 413] width 421 height 48
click at [649, 409] on p "We wanted to inform you of a change to the price of your storage costs. This in…" at bounding box center [702, 413] width 421 height 48
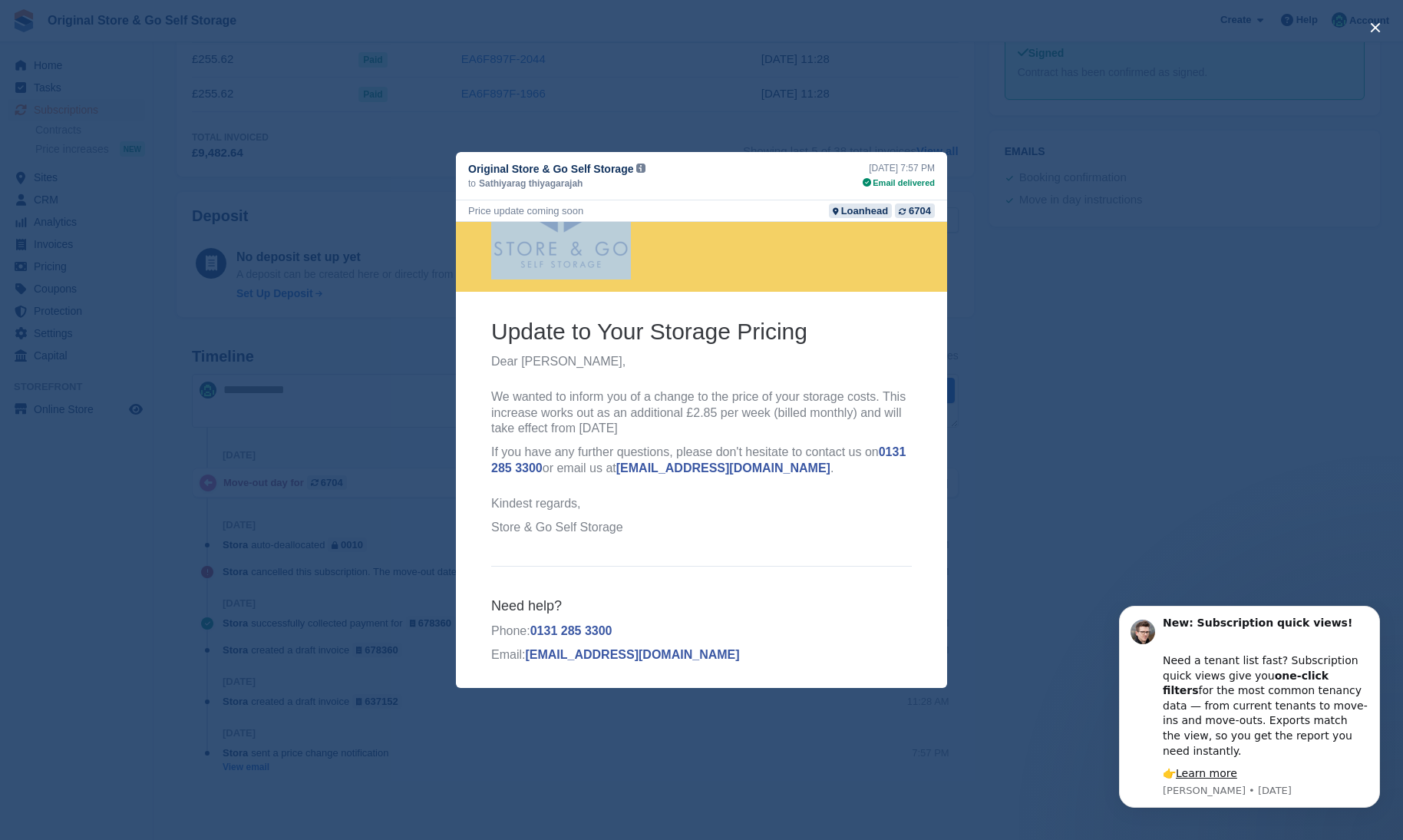
copy center
click at [691, 535] on th "Update to Your Storage Pricing Dear Sathiyarag thiyagarajah, We wanted to infor…" at bounding box center [702, 429] width 421 height 227
click at [623, 477] on th "Update to Your Storage Pricing Dear Sathiyarag thiyagarajah, We wanted to infor…" at bounding box center [702, 429] width 421 height 227
click at [606, 446] on p "If you have any further questions, please don't hesitate to contact us on 0131 …" at bounding box center [702, 460] width 421 height 33
click at [593, 429] on p "We wanted to inform you of a change to the price of your storage costs. This in…" at bounding box center [702, 413] width 421 height 48
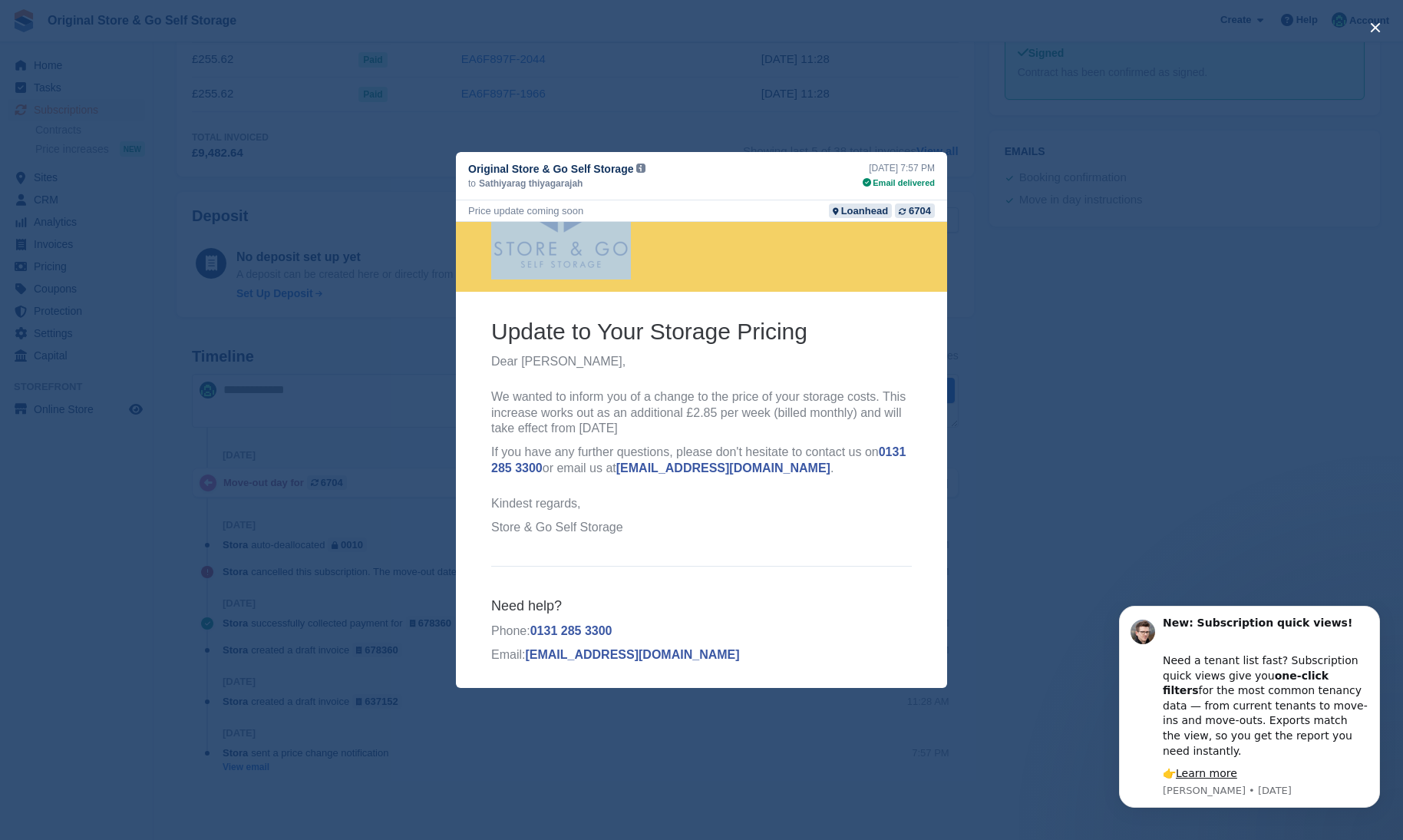
click at [593, 429] on p "We wanted to inform you of a change to the price of your storage costs. This in…" at bounding box center [702, 413] width 421 height 48
click at [1369, 620] on button "Dismiss notification" at bounding box center [1375, 609] width 20 height 20
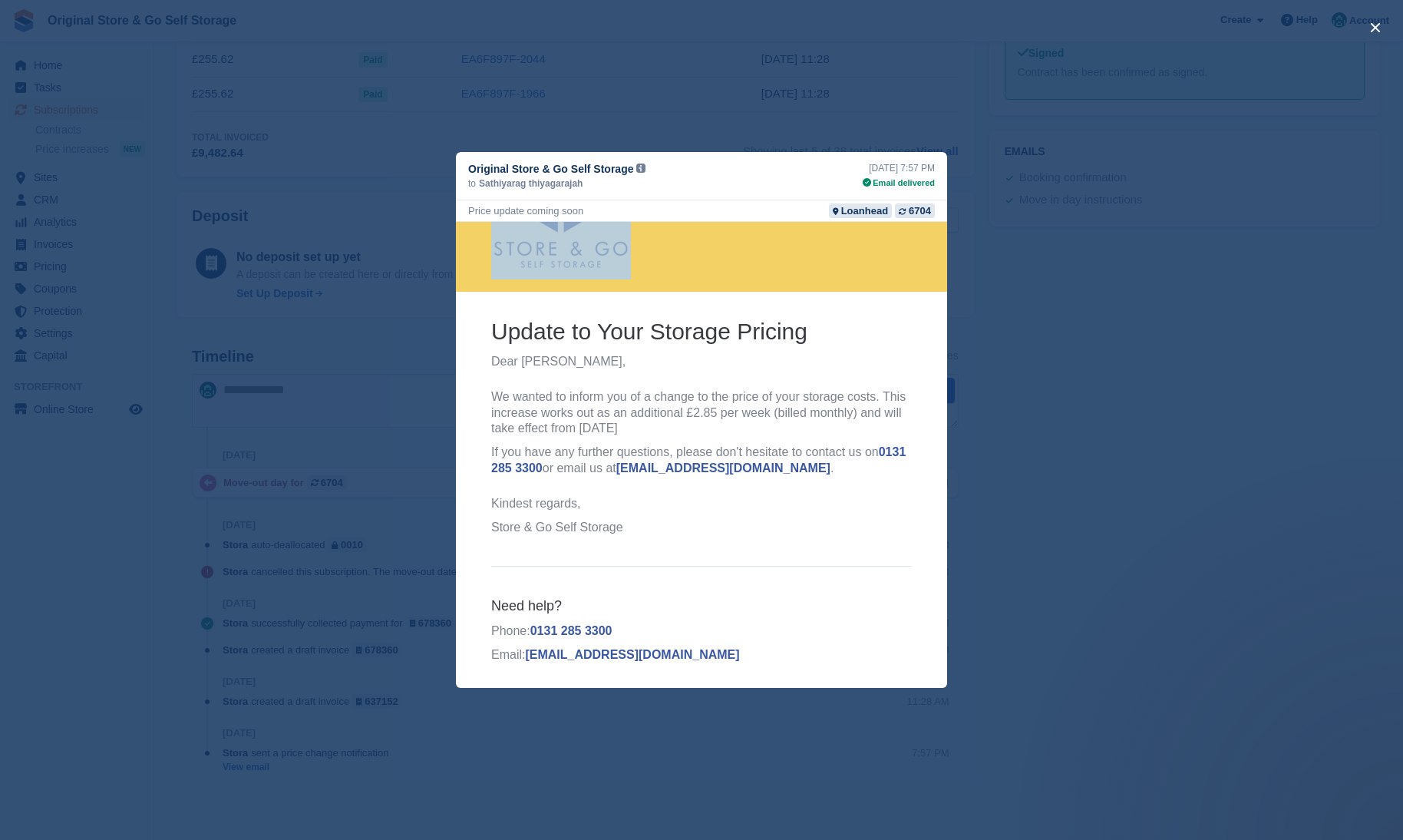
click at [685, 390] on p "We wanted to inform you of a change to the price of your storage costs. This in…" at bounding box center [702, 413] width 421 height 48
click at [988, 367] on div "close" at bounding box center [702, 420] width 1403 height 840
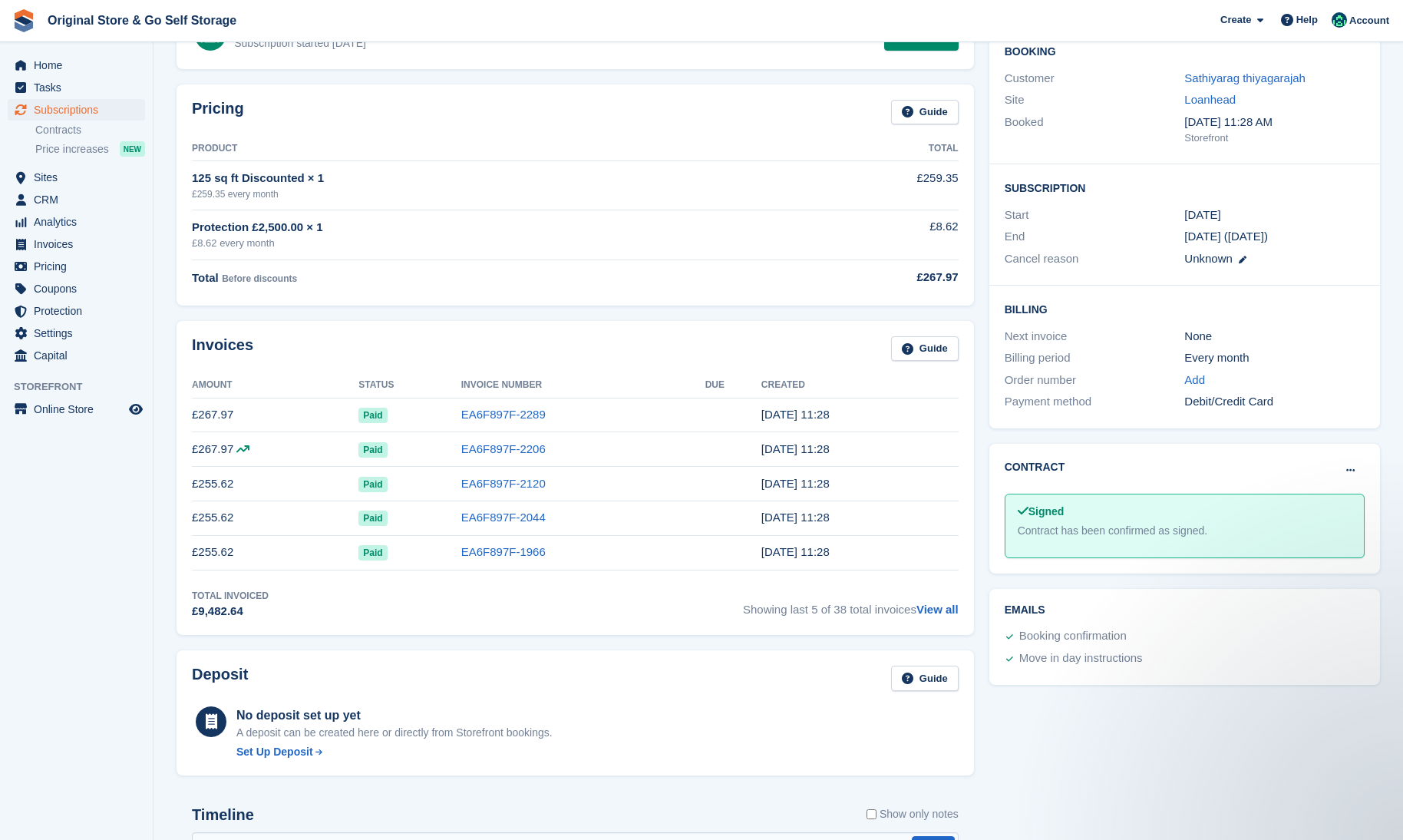
scroll to position [142, 0]
